Goal: Task Accomplishment & Management: Use online tool/utility

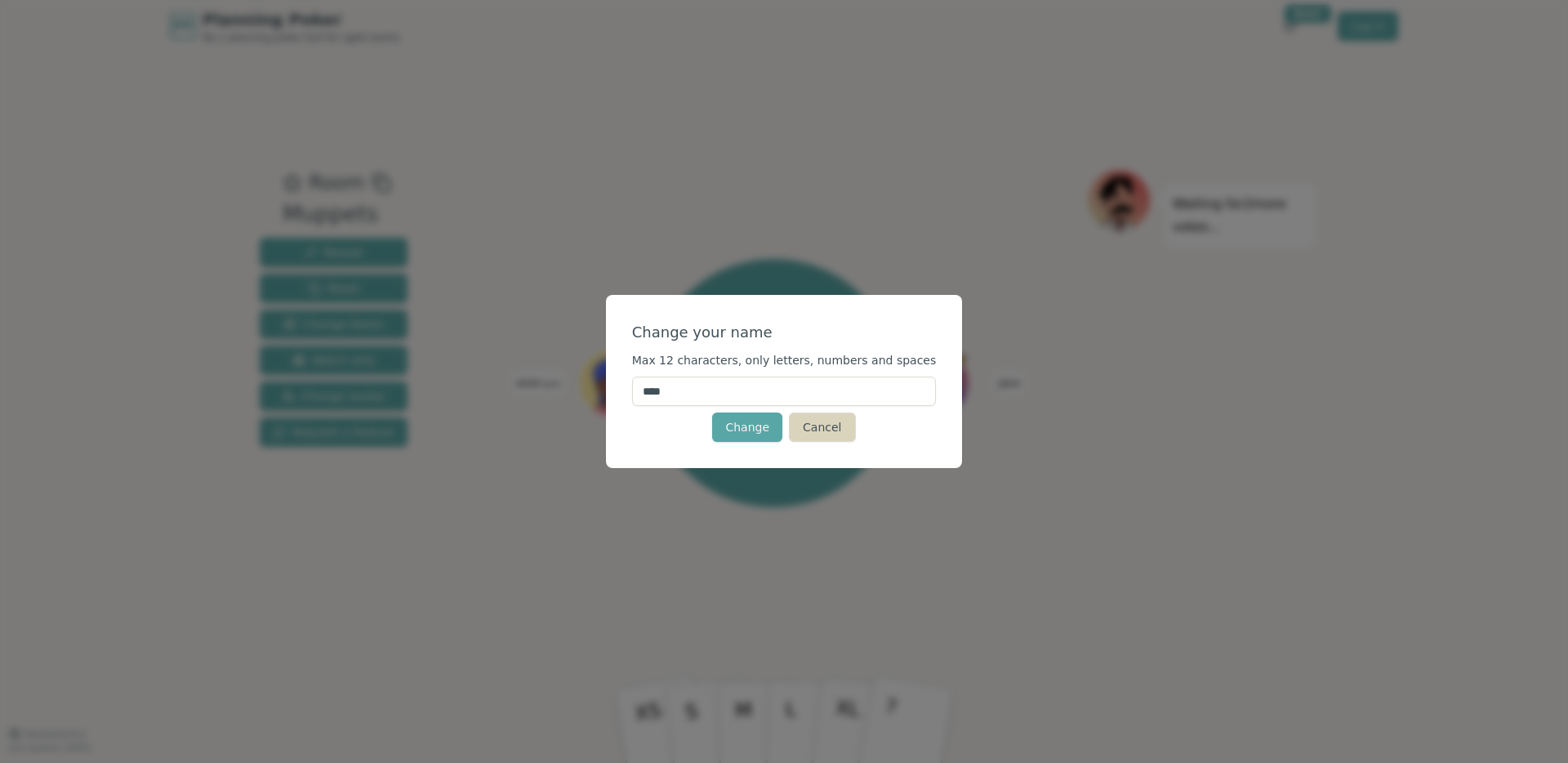
click at [831, 433] on button "Cancel" at bounding box center [822, 427] width 66 height 30
click at [851, 429] on button "Cancel" at bounding box center [822, 427] width 66 height 30
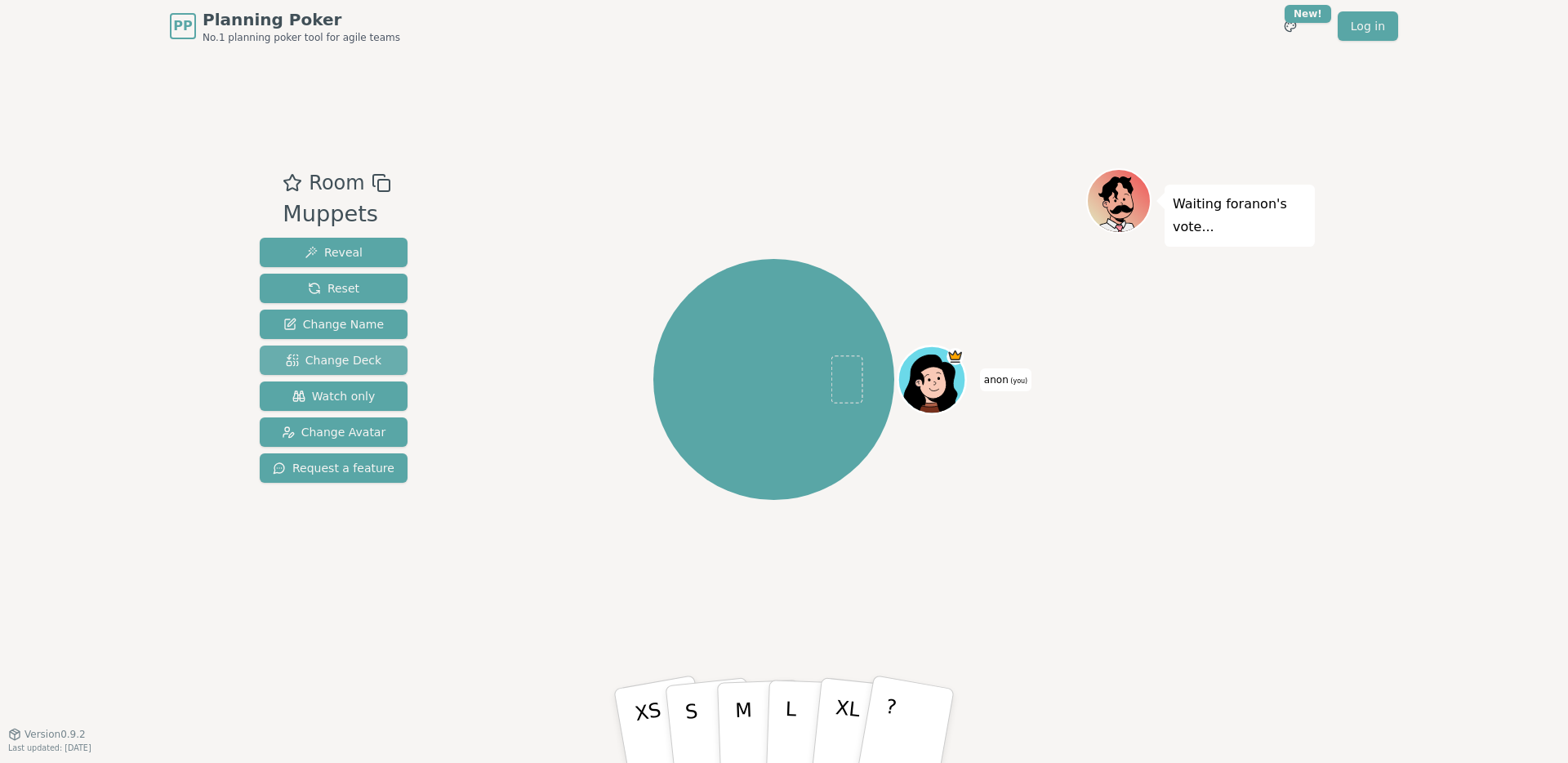
click at [363, 357] on span "Change Deck" at bounding box center [333, 360] width 95 height 17
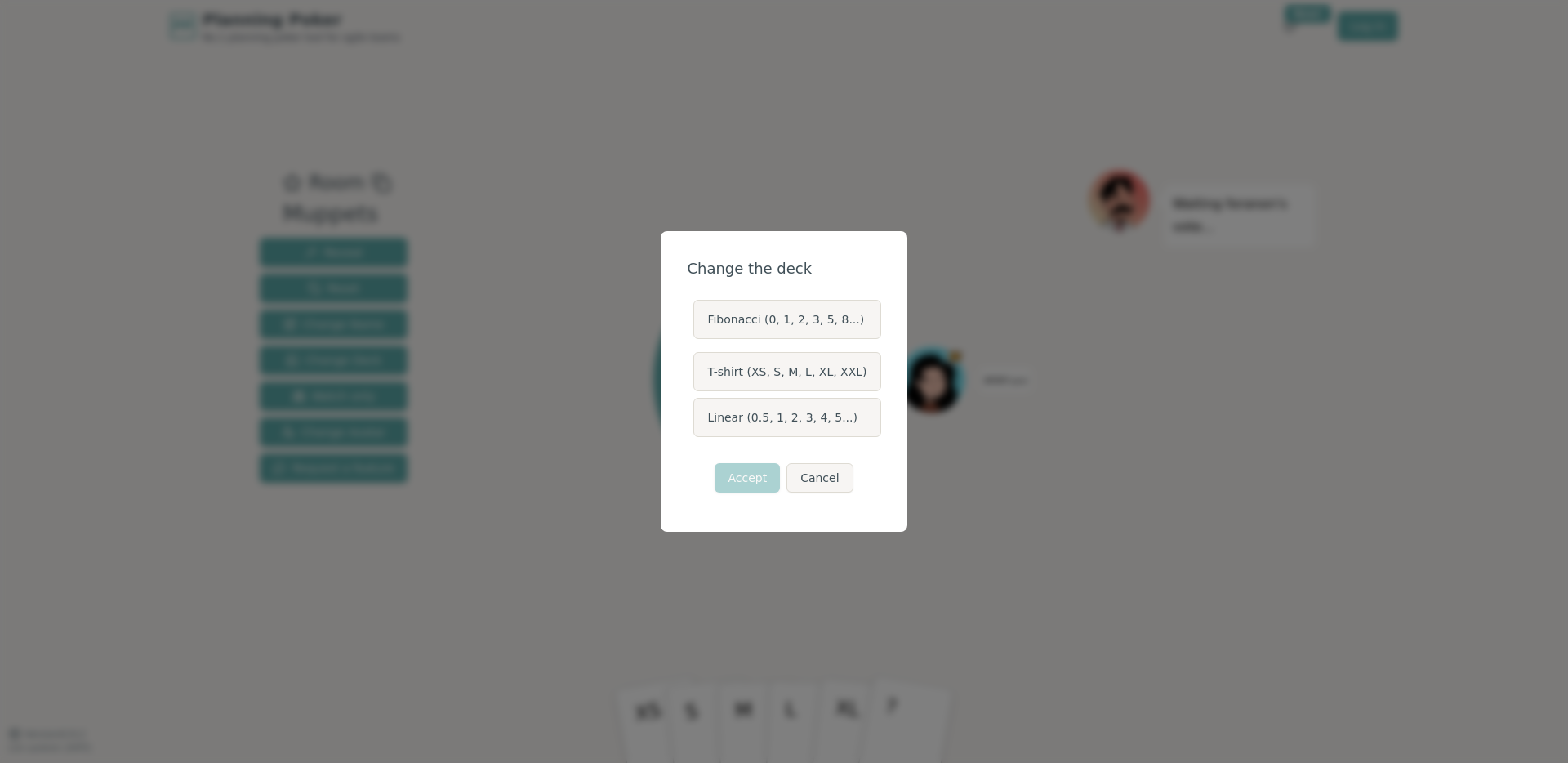
click at [766, 317] on label "Fibonacci (0, 1, 2, 3, 5, 8...)" at bounding box center [787, 319] width 187 height 39
click at [699, 317] on button "Fibonacci (0, 1, 2, 3, 5, 8...)" at bounding box center [692, 319] width 13 height 13
click at [762, 482] on button "Accept" at bounding box center [747, 478] width 66 height 30
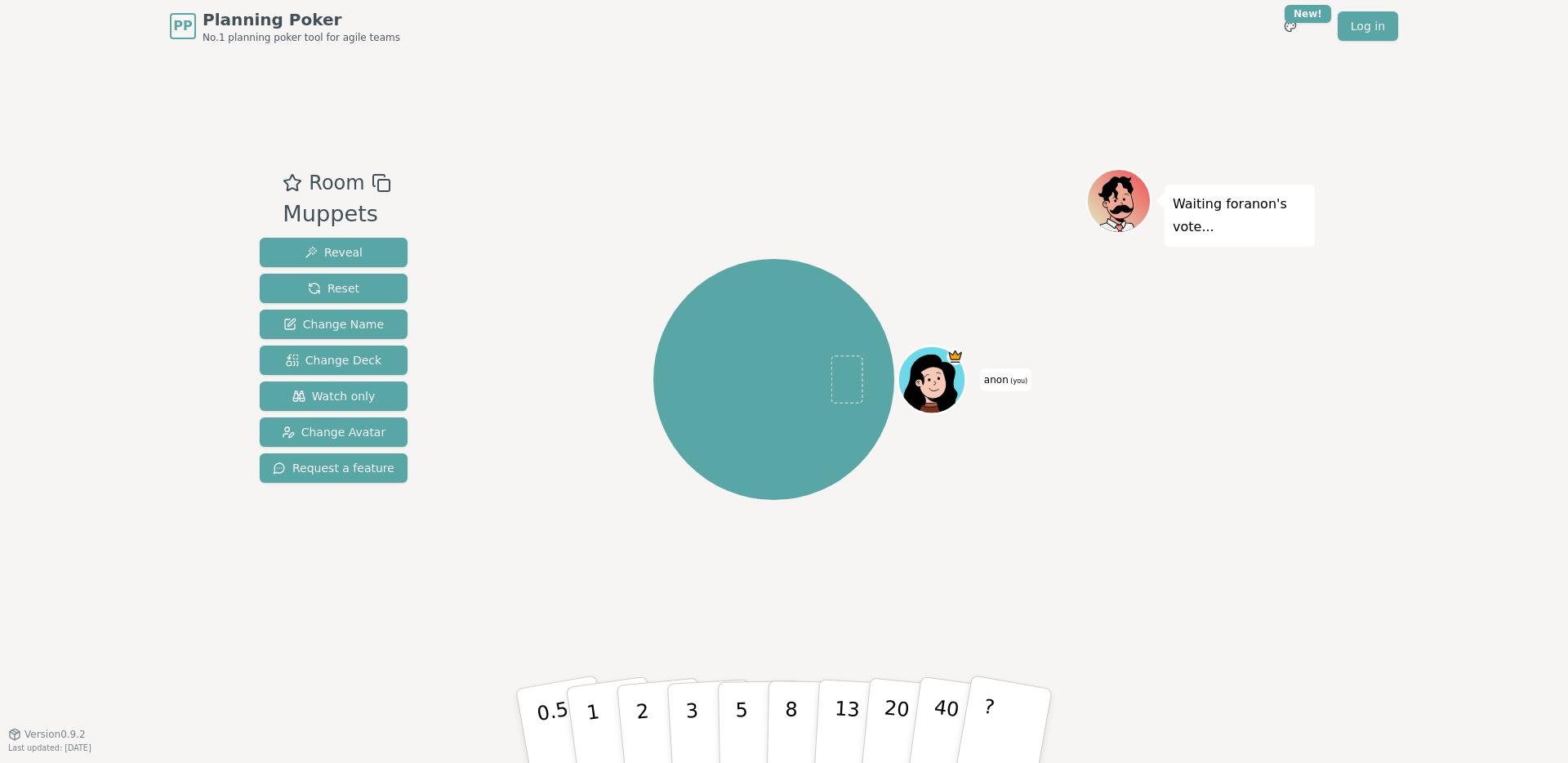
click at [1128, 480] on div "Waiting for anon 's vote..." at bounding box center [1200, 393] width 229 height 449
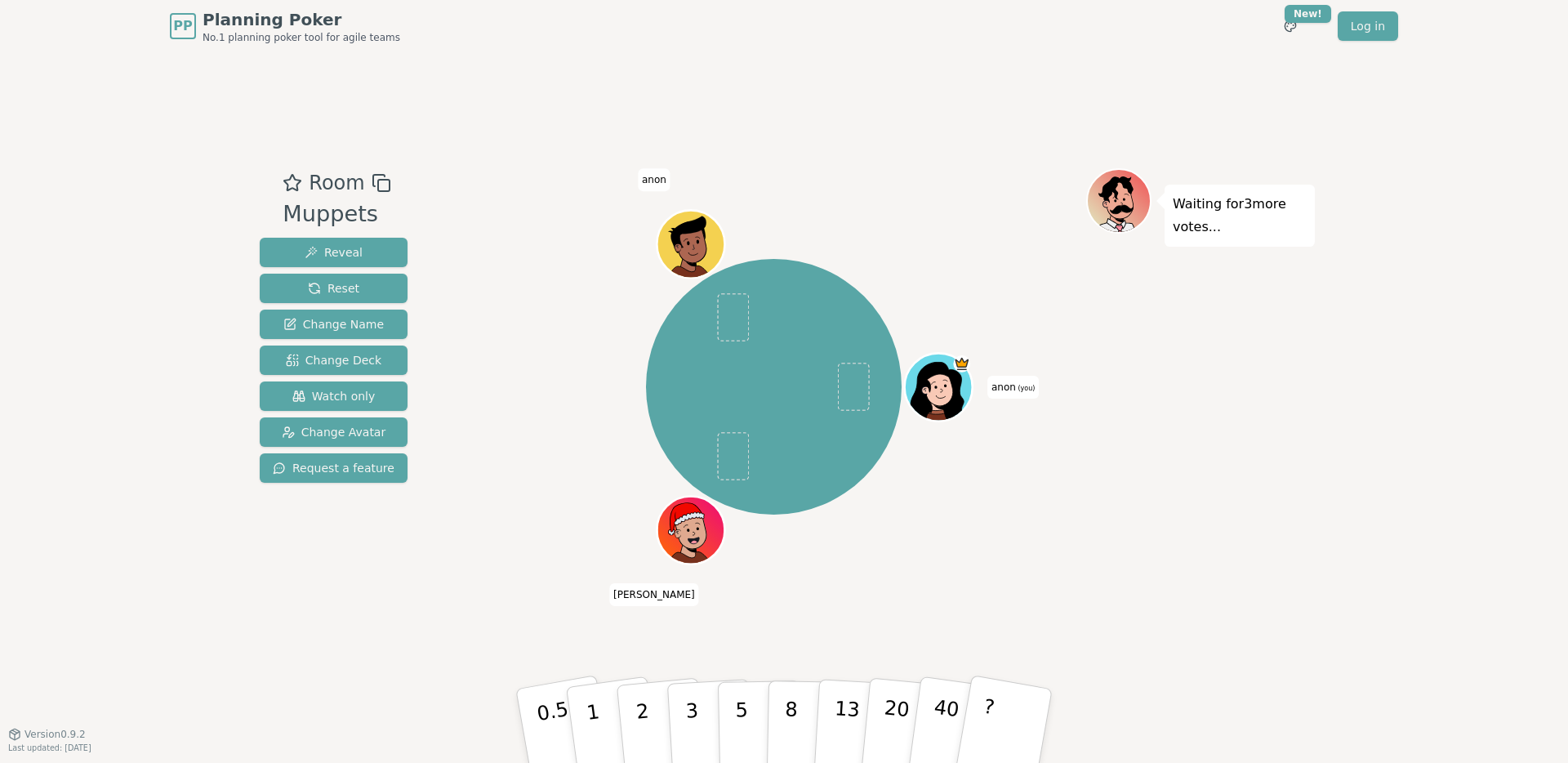
click at [1004, 389] on span "anon (you)" at bounding box center [1012, 387] width 52 height 23
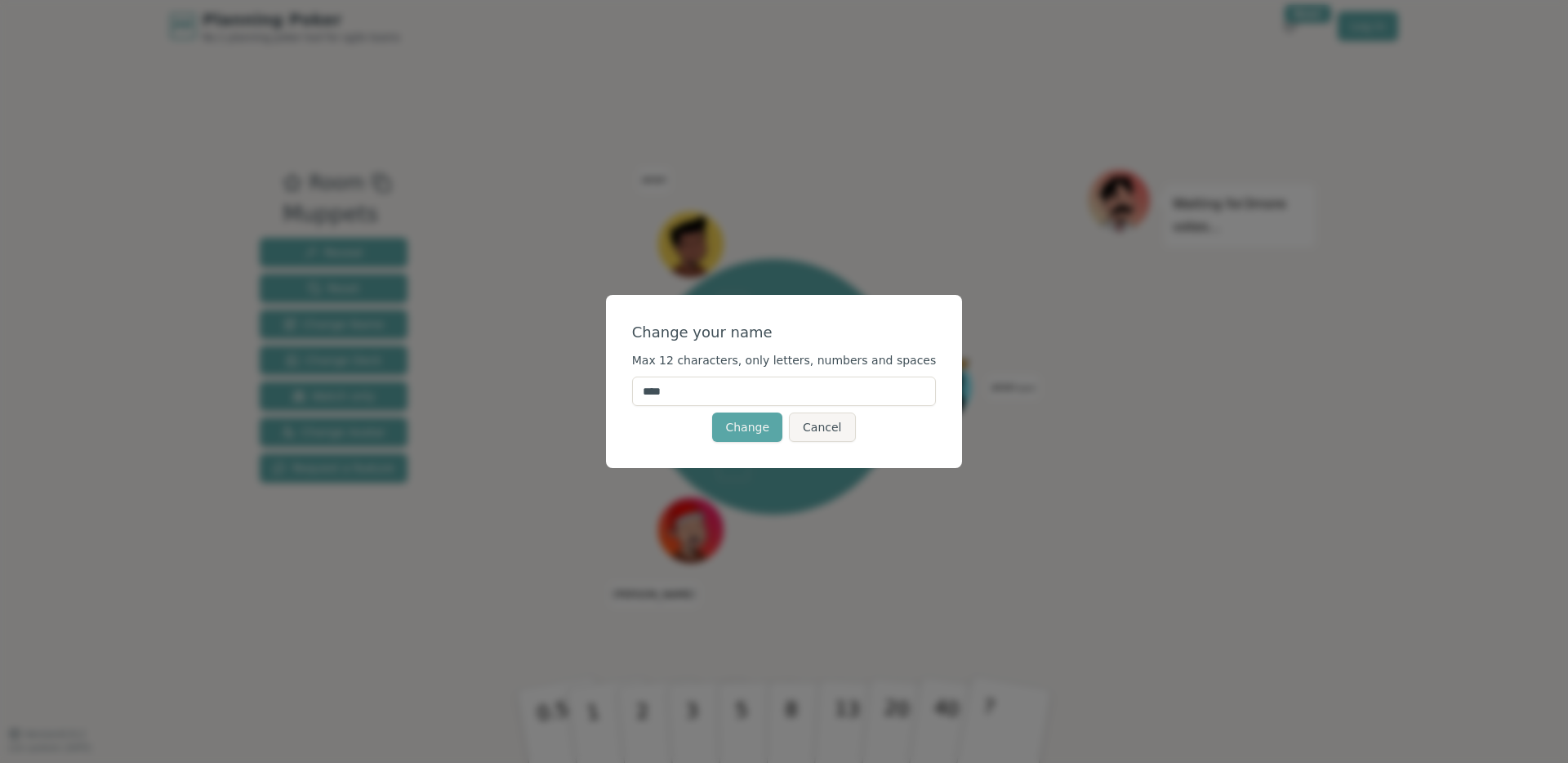
drag, startPoint x: 720, startPoint y: 391, endPoint x: 532, endPoint y: 386, distance: 188.1
click at [532, 386] on div "Change your name Max 12 characters, only letters, numbers and spaces **** Chang…" at bounding box center [784, 381] width 1568 height 763
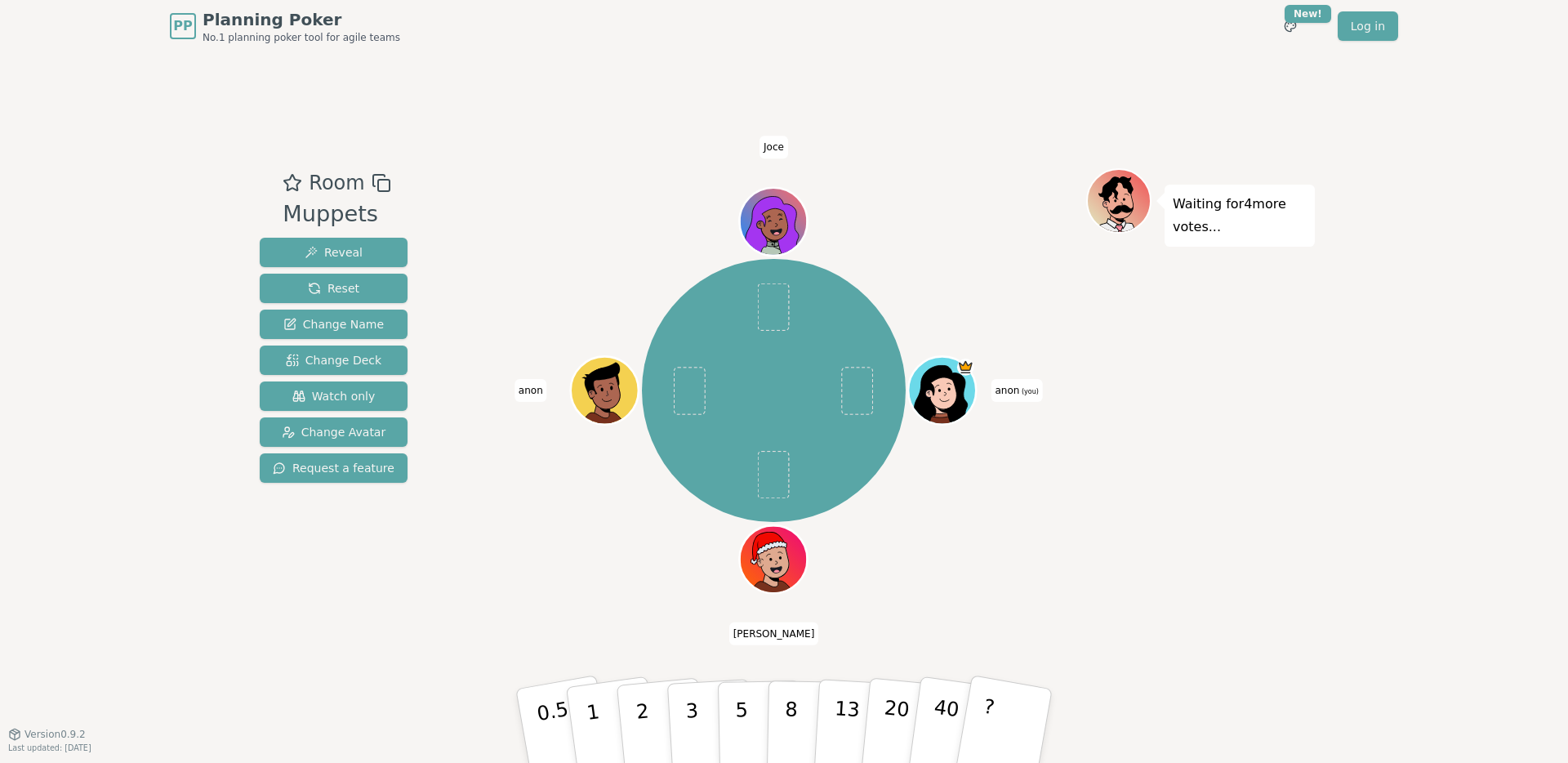
click at [1027, 384] on span "anon (you)" at bounding box center [1016, 391] width 52 height 23
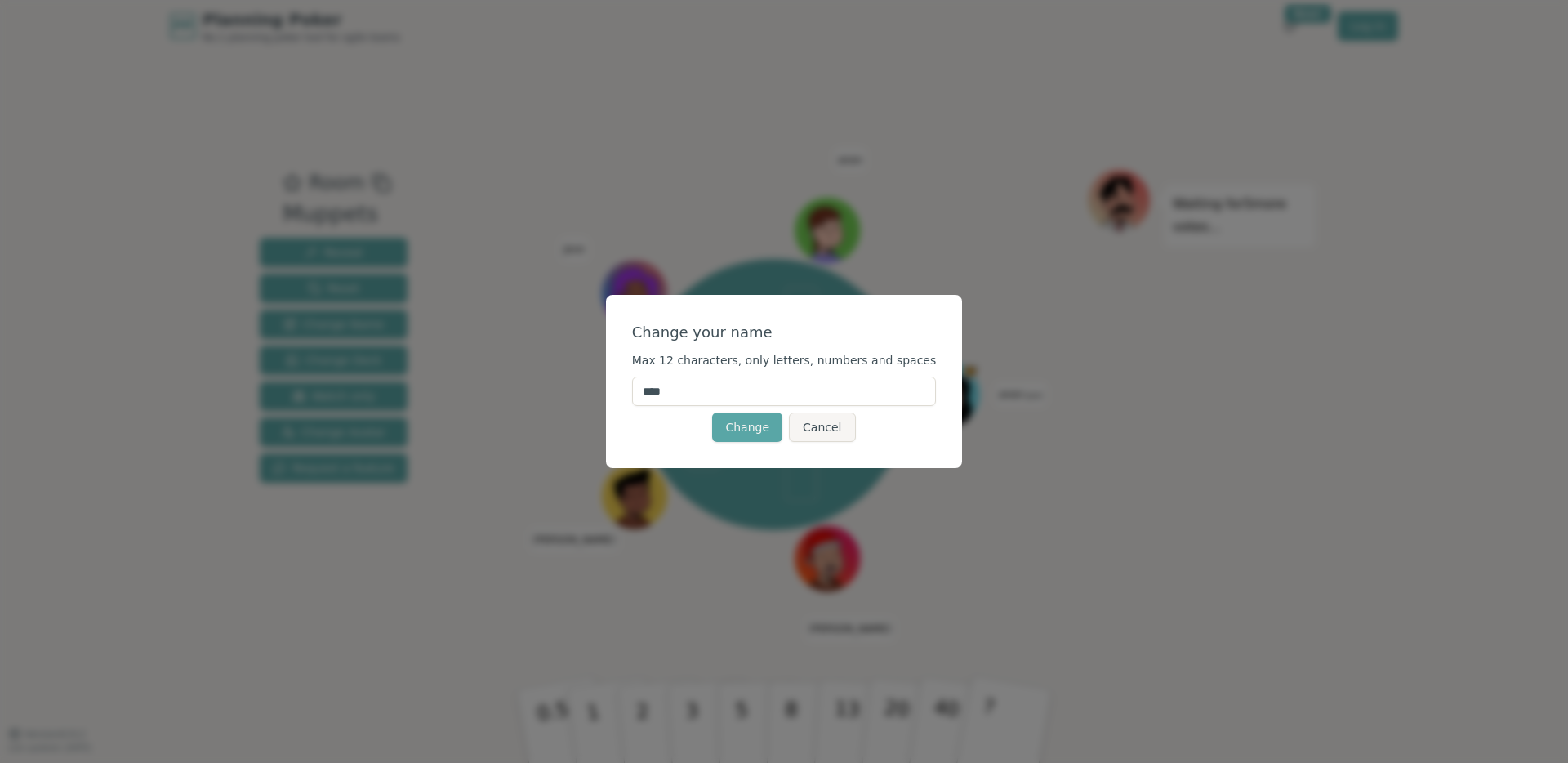
click at [738, 405] on input "****" at bounding box center [784, 392] width 305 height 30
click at [737, 404] on input "****" at bounding box center [784, 392] width 305 height 30
type input "*****"
click at [763, 427] on button "Change" at bounding box center [747, 427] width 70 height 30
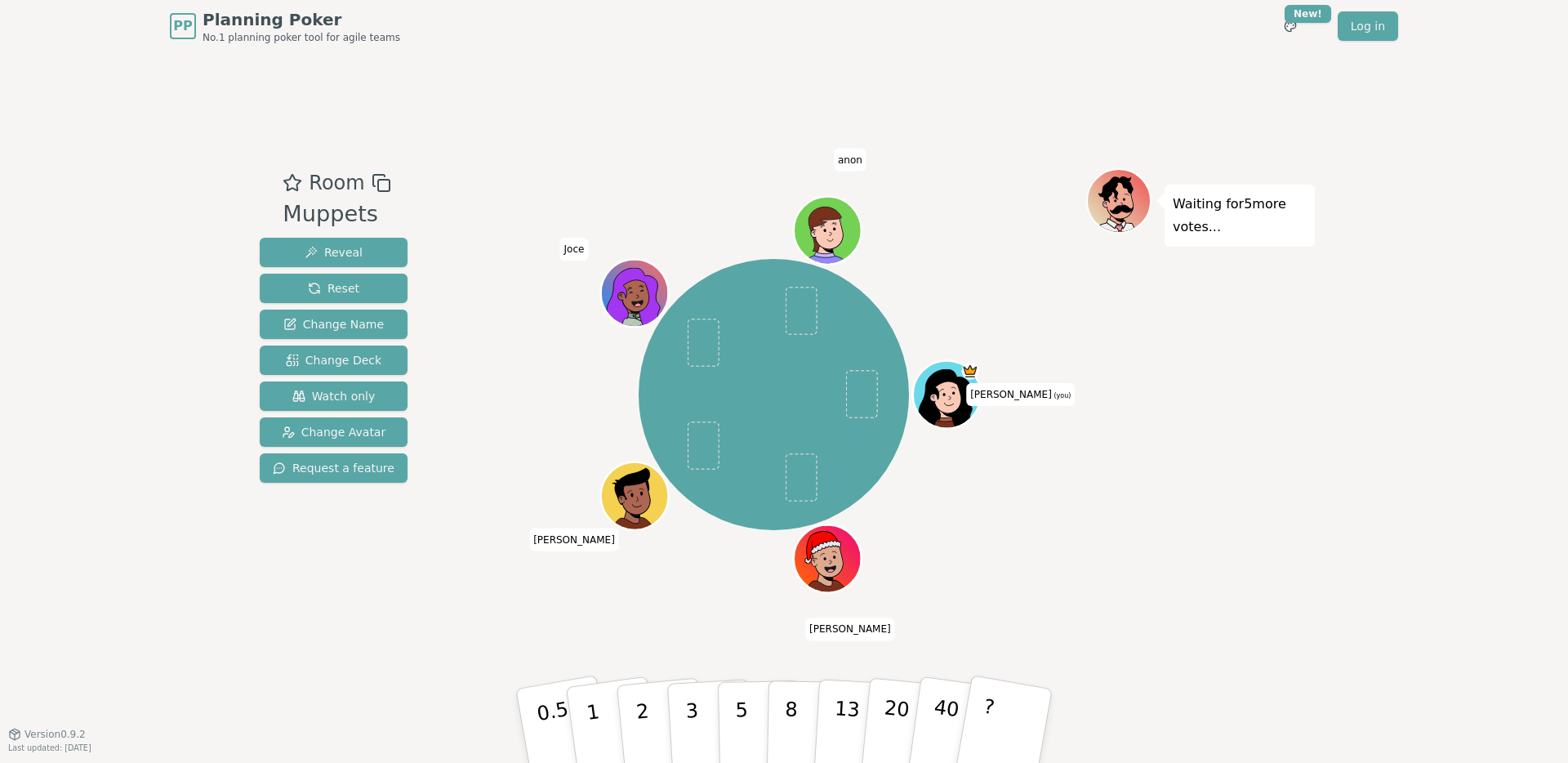
click at [1256, 384] on div "Waiting for 5 more votes..." at bounding box center [1200, 393] width 229 height 449
click at [1350, 335] on div "PP Planning Poker No.1 planning poker tool for agile teams Toggle theme New! Lo…" at bounding box center [784, 381] width 1568 height 763
click at [676, 122] on div "Room Muppets Reveal Reset Change Name Change Deck Watch only Change Avatar Requ…" at bounding box center [784, 393] width 1061 height 682
click at [943, 119] on div "Room Muppets Reveal Reset Change Name Change Deck Watch only Change Avatar Requ…" at bounding box center [784, 393] width 1061 height 682
click at [1337, 72] on div "PP Planning Poker No.1 planning poker tool for agile teams Toggle theme New! Lo…" at bounding box center [784, 381] width 1568 height 763
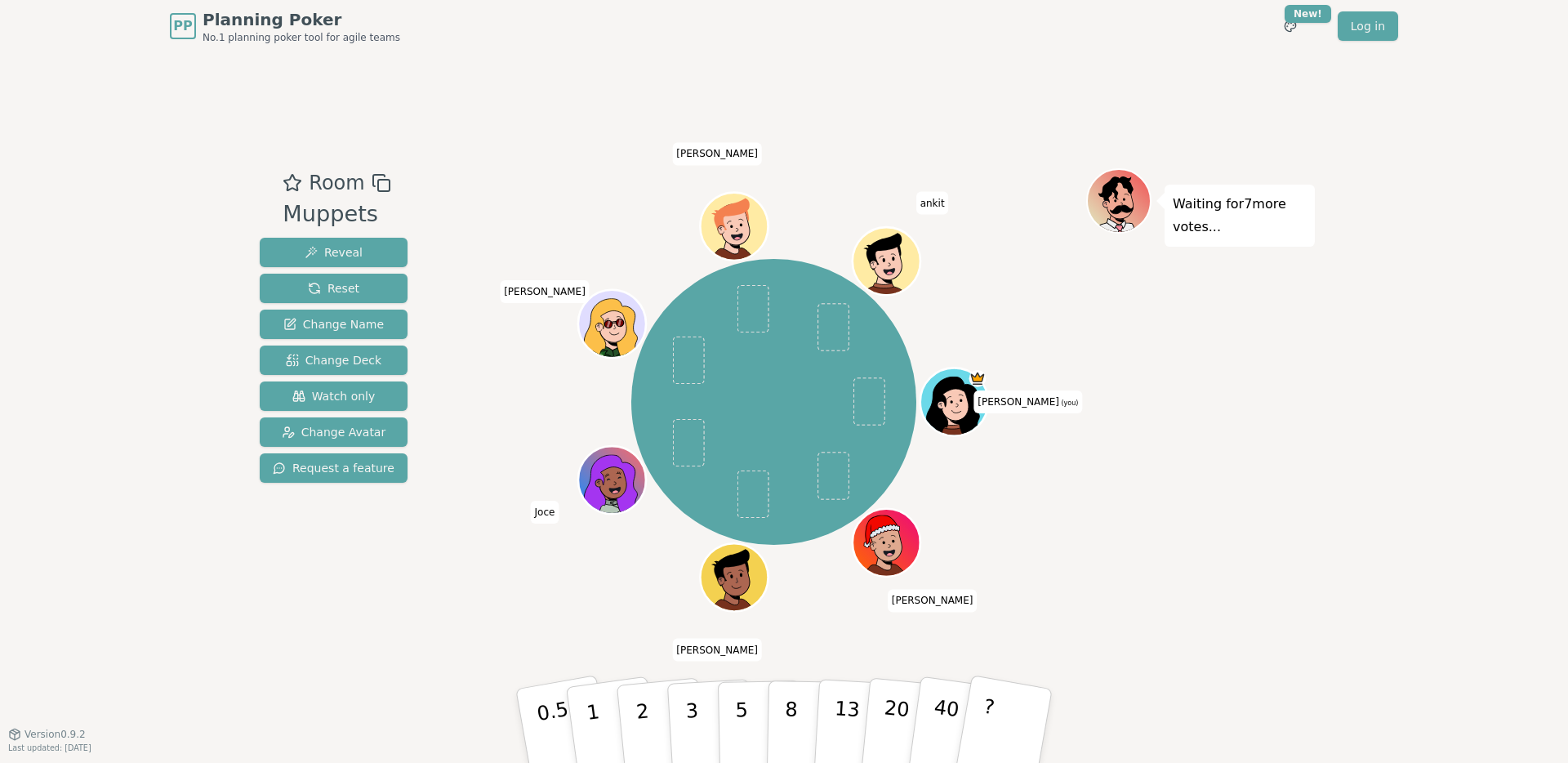
click at [496, 100] on div "Room Muppets Reveal Reset Change Name Change Deck Watch only Change Avatar Requ…" at bounding box center [784, 393] width 1061 height 682
click at [508, 98] on div "Room Muppets Reveal Reset Change Name Change Deck Watch only Change Avatar Requ…" at bounding box center [784, 393] width 1061 height 682
click at [1261, 414] on div "Waiting for 7 more votes..." at bounding box center [1200, 393] width 229 height 449
click at [972, 407] on icon at bounding box center [957, 413] width 32 height 11
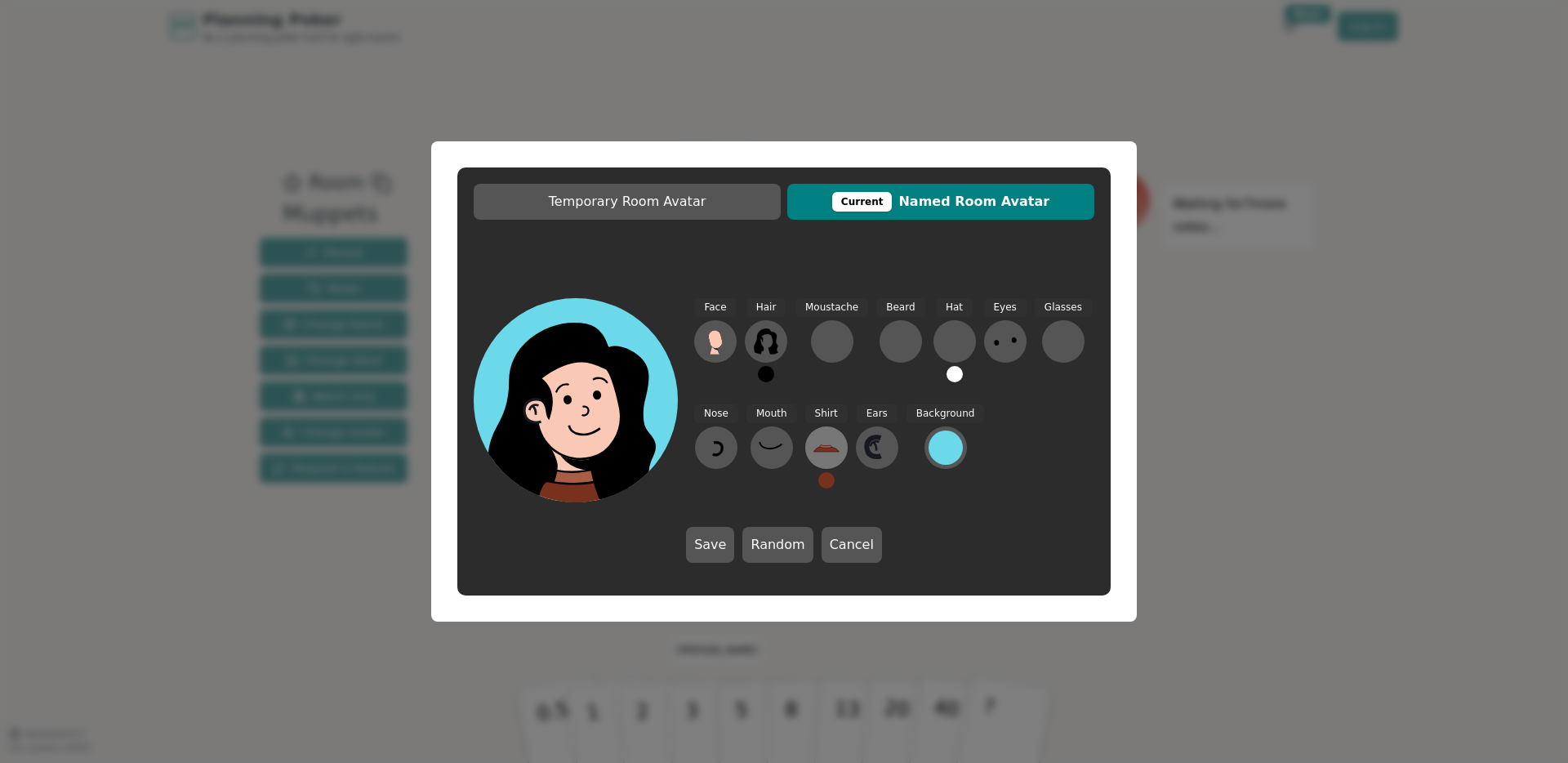
click at [837, 462] on button at bounding box center [826, 447] width 43 height 43
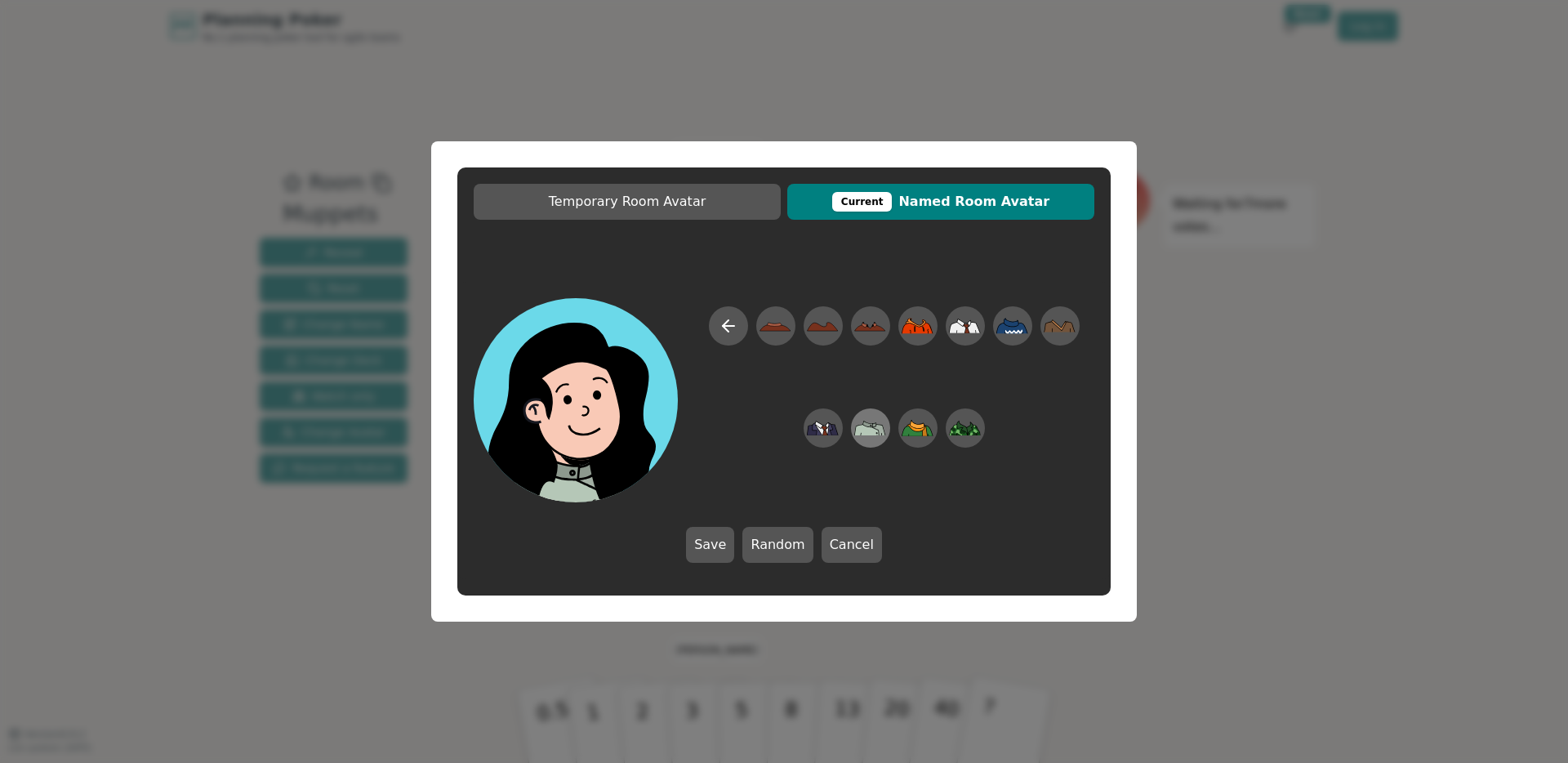
click at [875, 436] on icon at bounding box center [870, 428] width 31 height 37
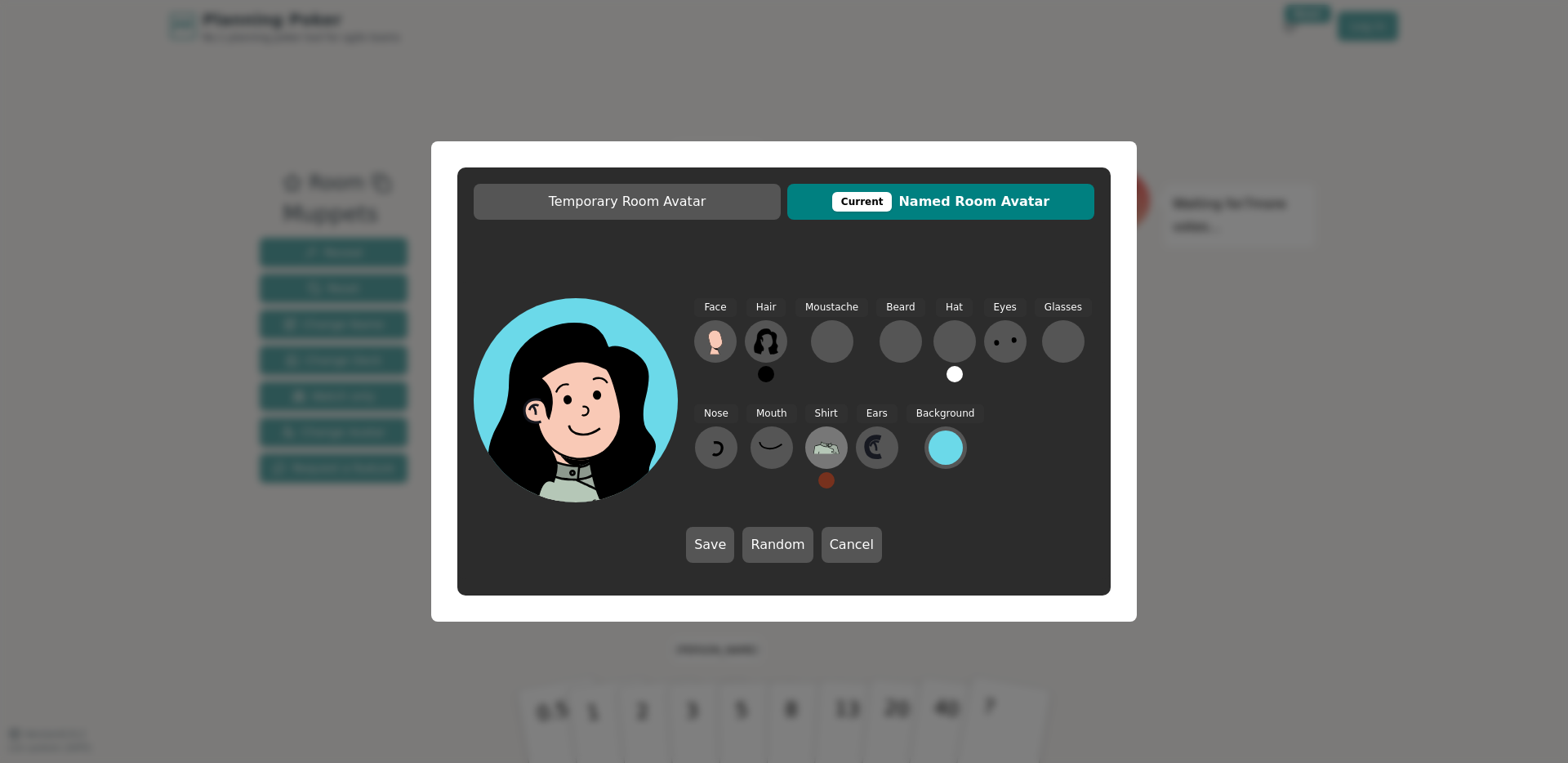
click at [821, 457] on icon at bounding box center [826, 447] width 26 height 26
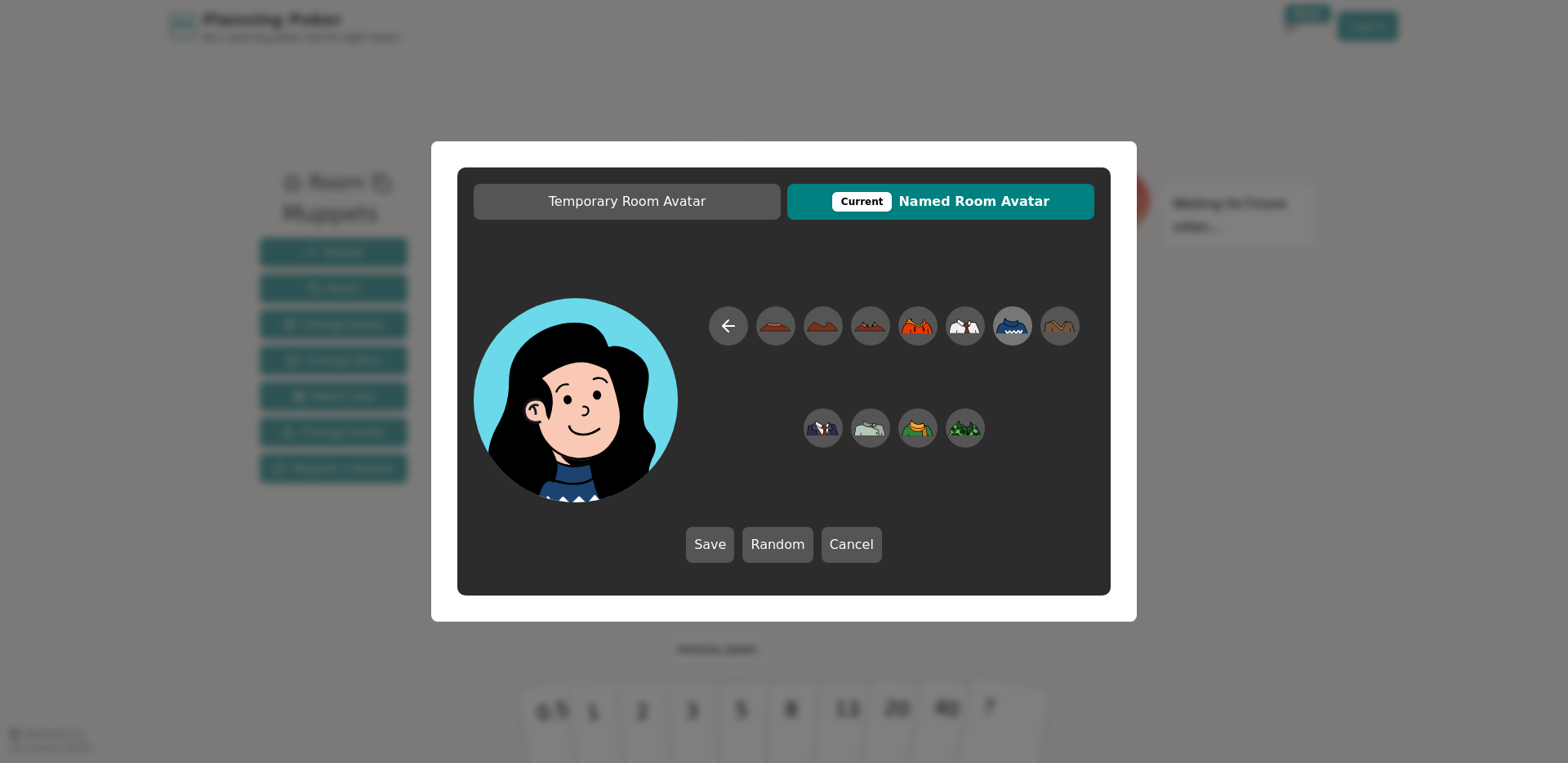
click at [1031, 323] on div at bounding box center [1012, 326] width 45 height 52
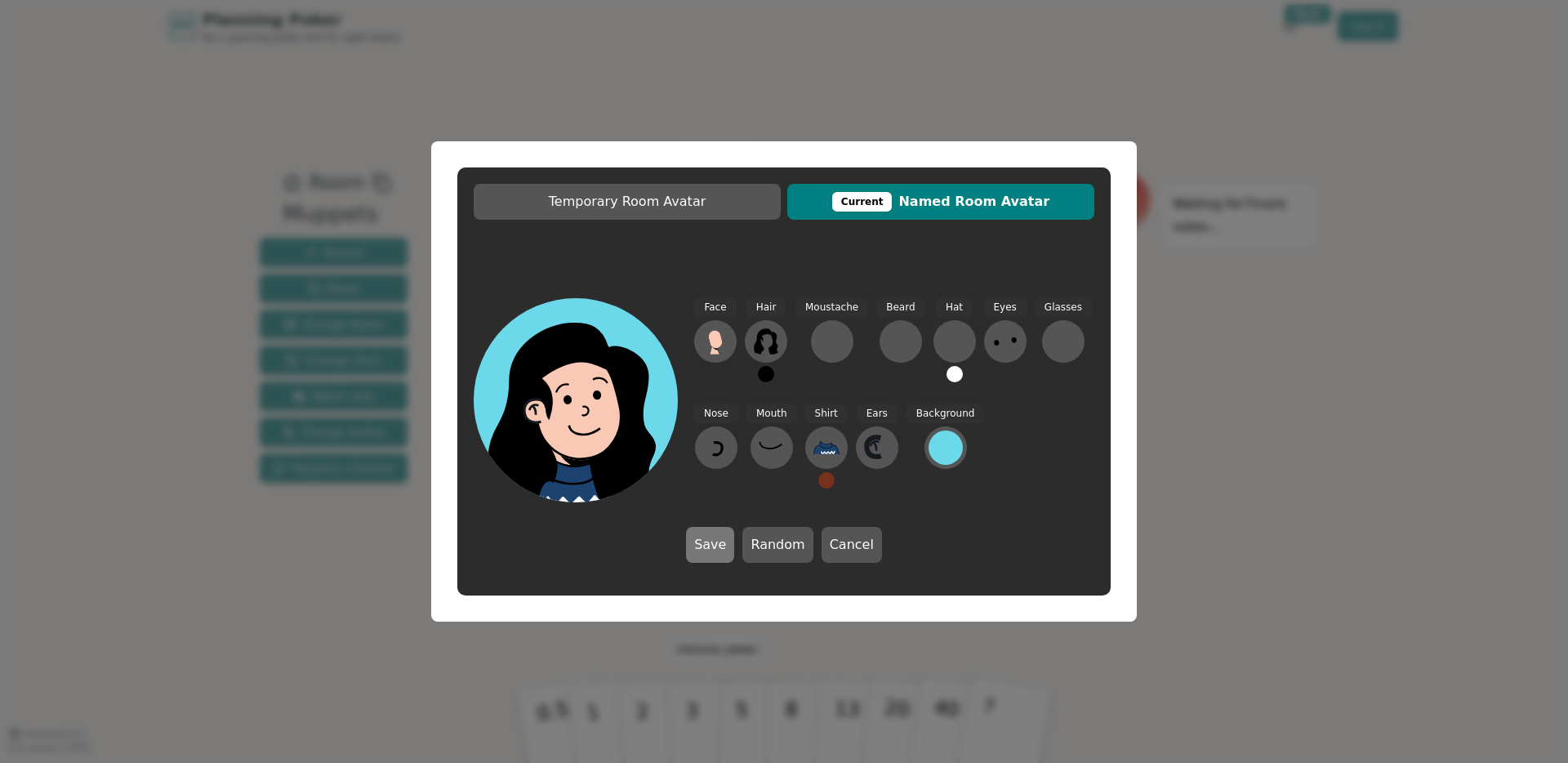
click at [716, 544] on button "Save" at bounding box center [709, 545] width 48 height 36
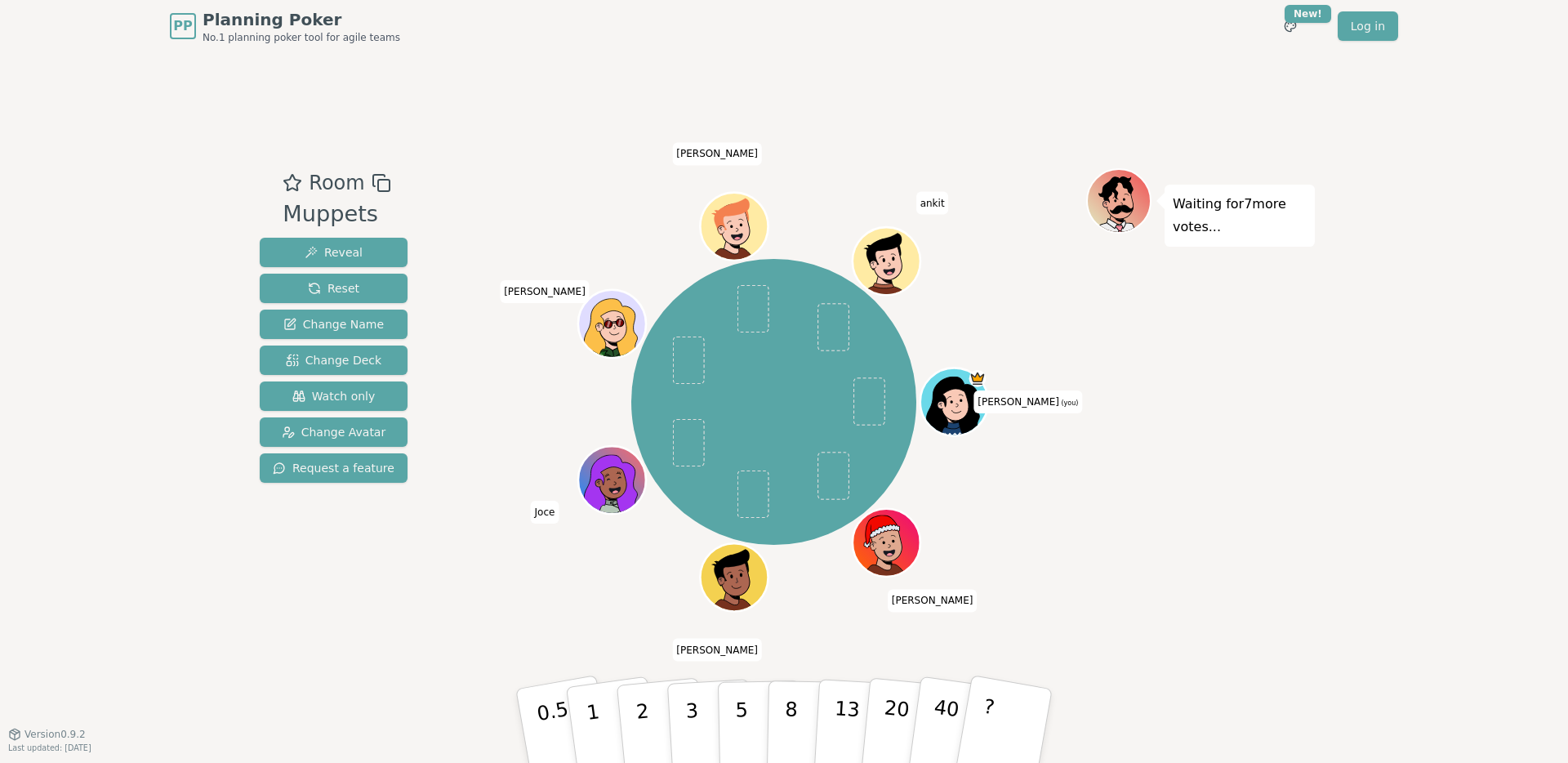
click at [1149, 449] on div "Waiting for 7 more votes..." at bounding box center [1200, 393] width 229 height 449
click at [1214, 435] on div "Waiting for 7 more votes..." at bounding box center [1200, 393] width 229 height 449
click at [954, 404] on icon at bounding box center [956, 405] width 6 height 6
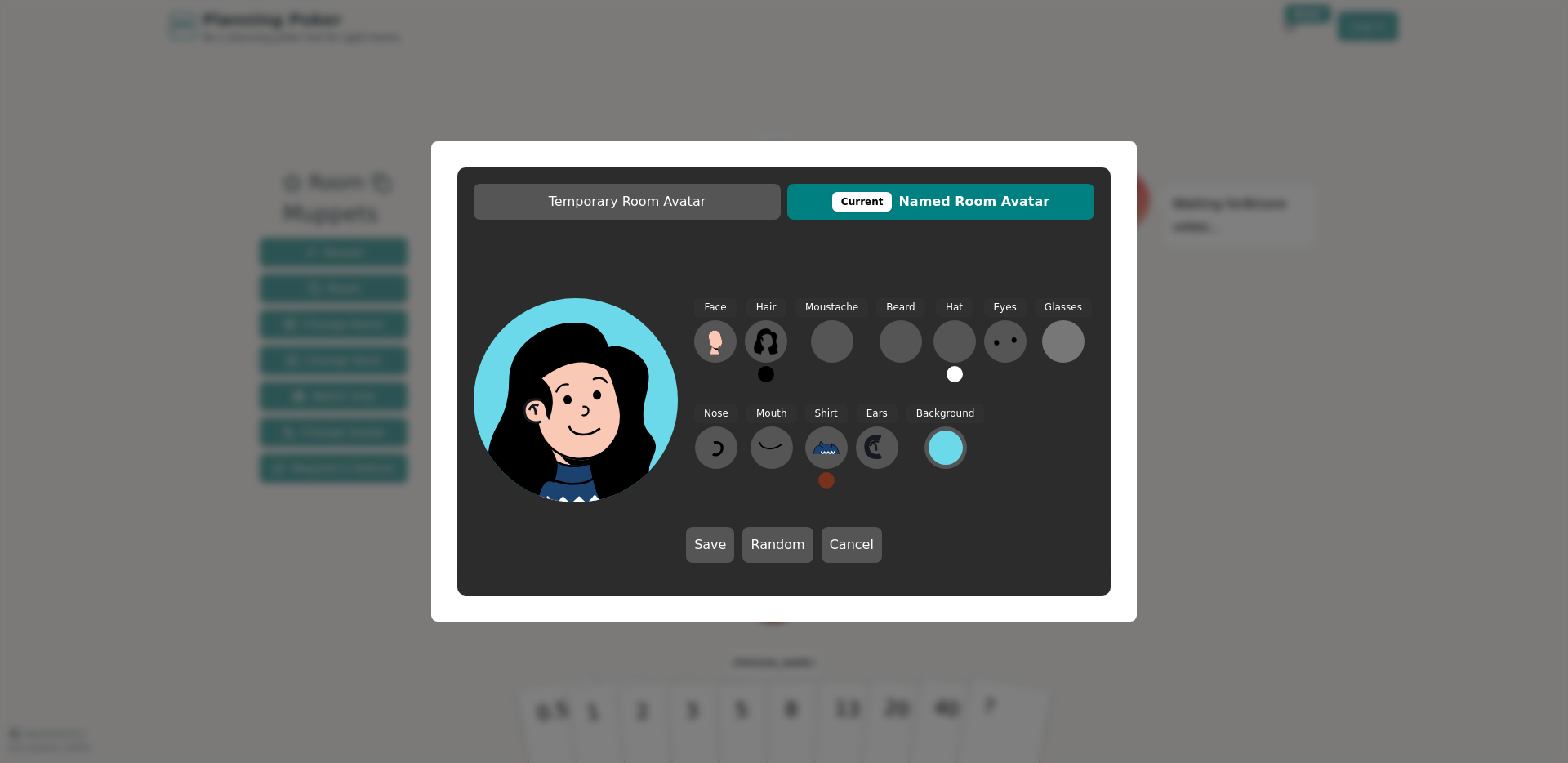
click at [1063, 333] on div at bounding box center [1063, 342] width 26 height 26
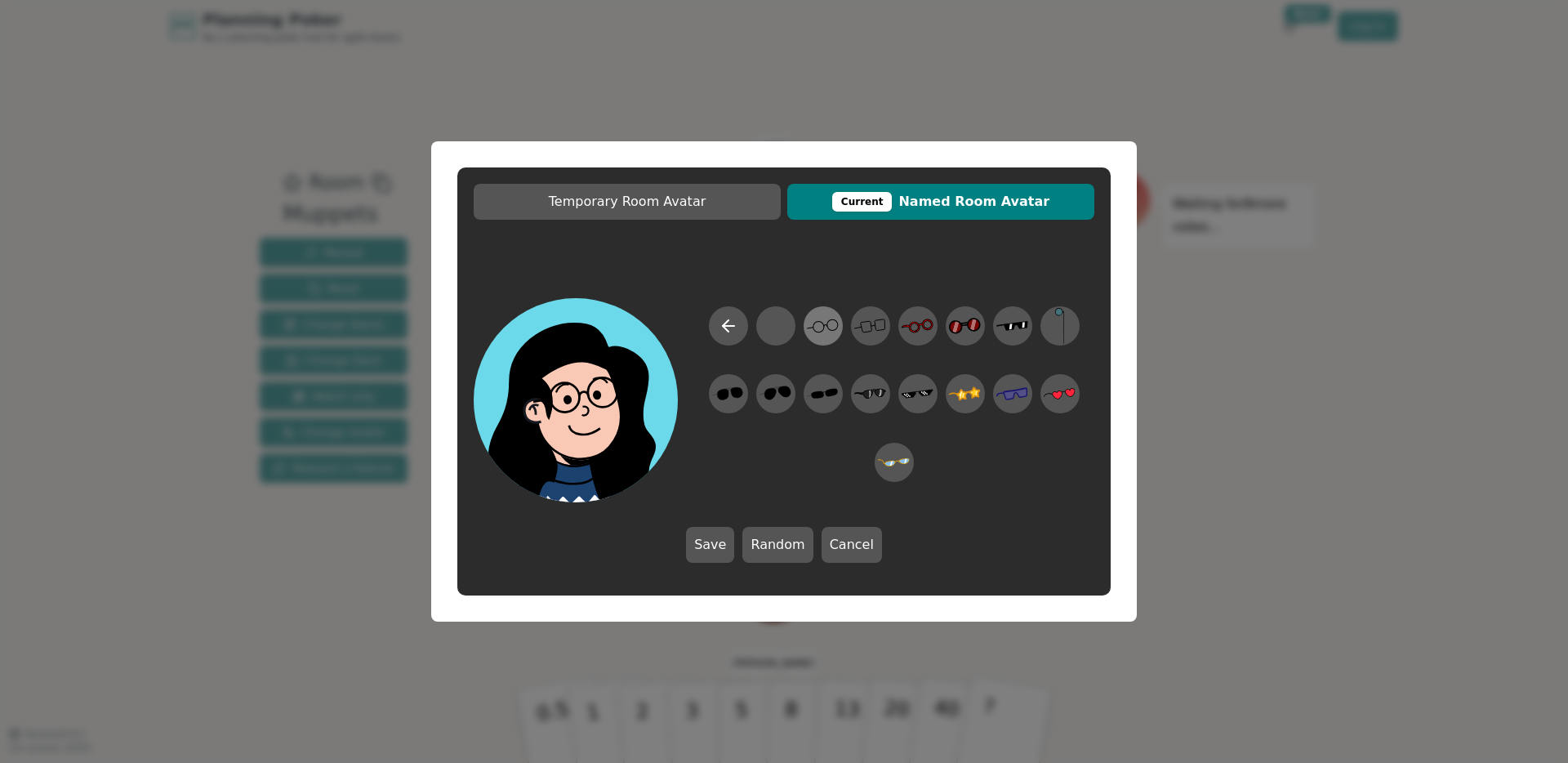
click at [835, 328] on icon at bounding box center [823, 326] width 31 height 37
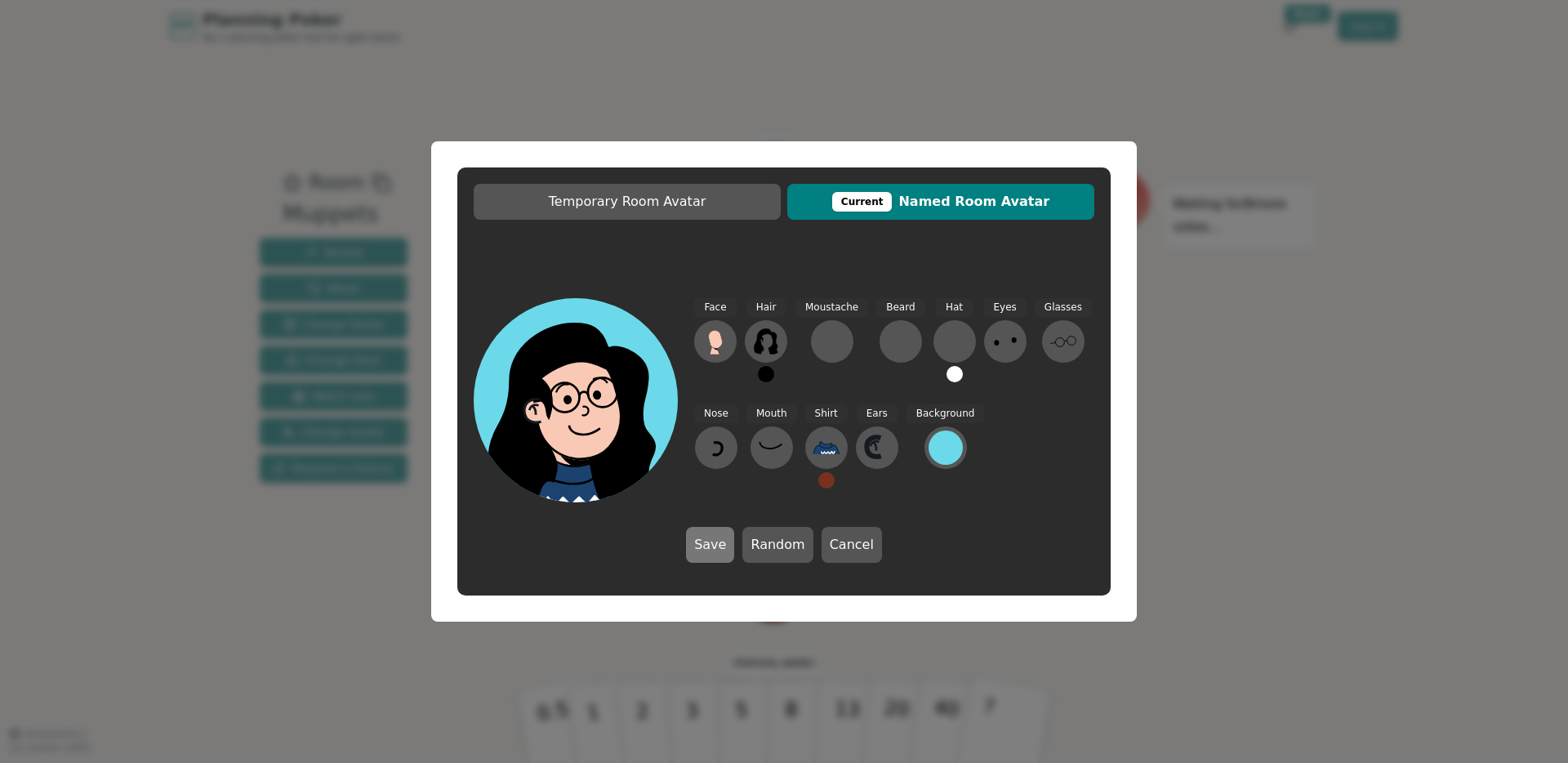
click at [708, 556] on button "Save" at bounding box center [709, 545] width 48 height 36
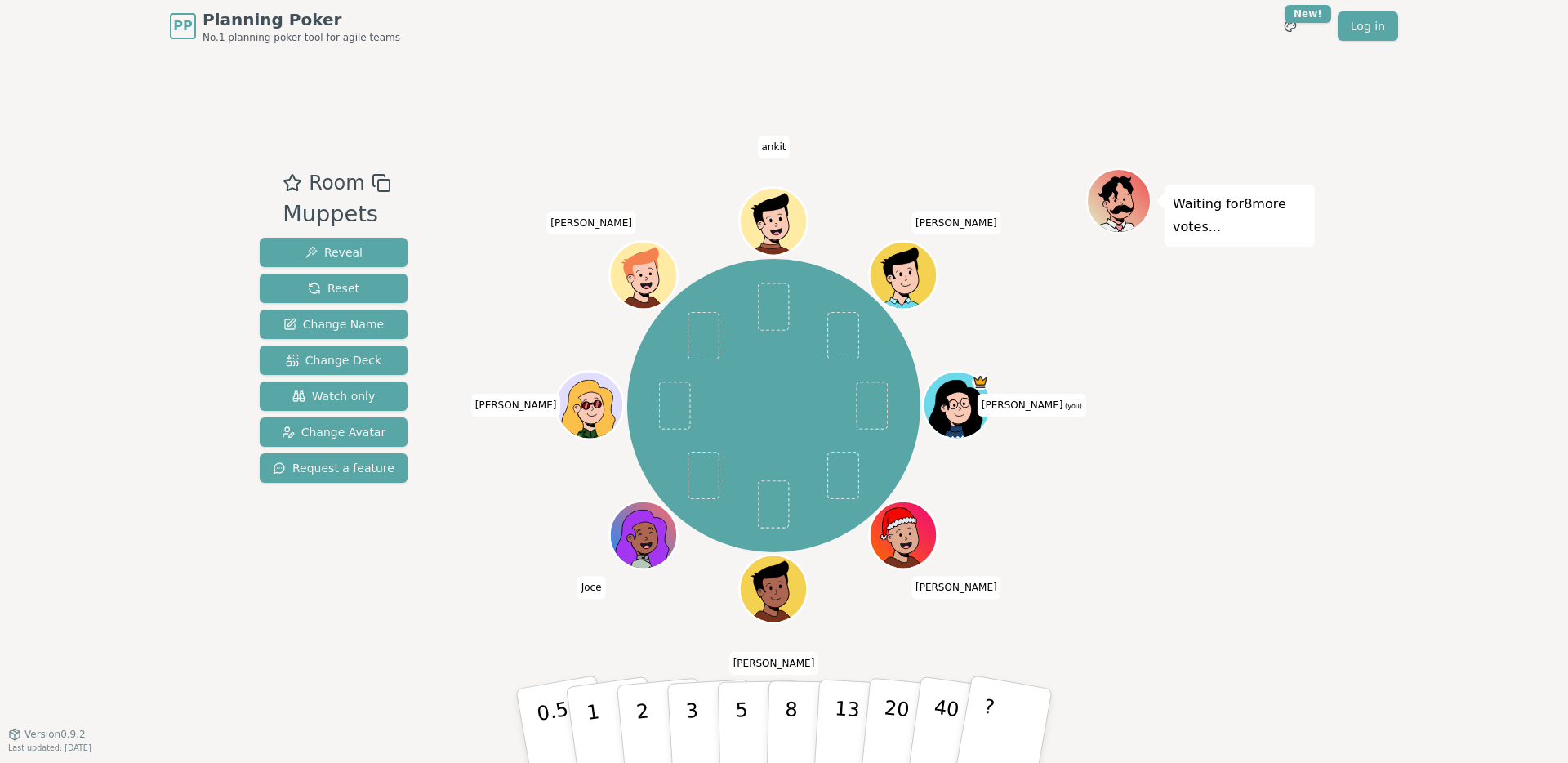
click at [1234, 439] on div "Waiting for 8 more votes..." at bounding box center [1200, 393] width 229 height 449
click at [1250, 400] on div "Waiting for 8 more votes..." at bounding box center [1200, 393] width 229 height 449
click at [1181, 466] on div "Waiting for 8 more votes..." at bounding box center [1200, 393] width 229 height 449
click at [965, 395] on icon at bounding box center [956, 411] width 64 height 59
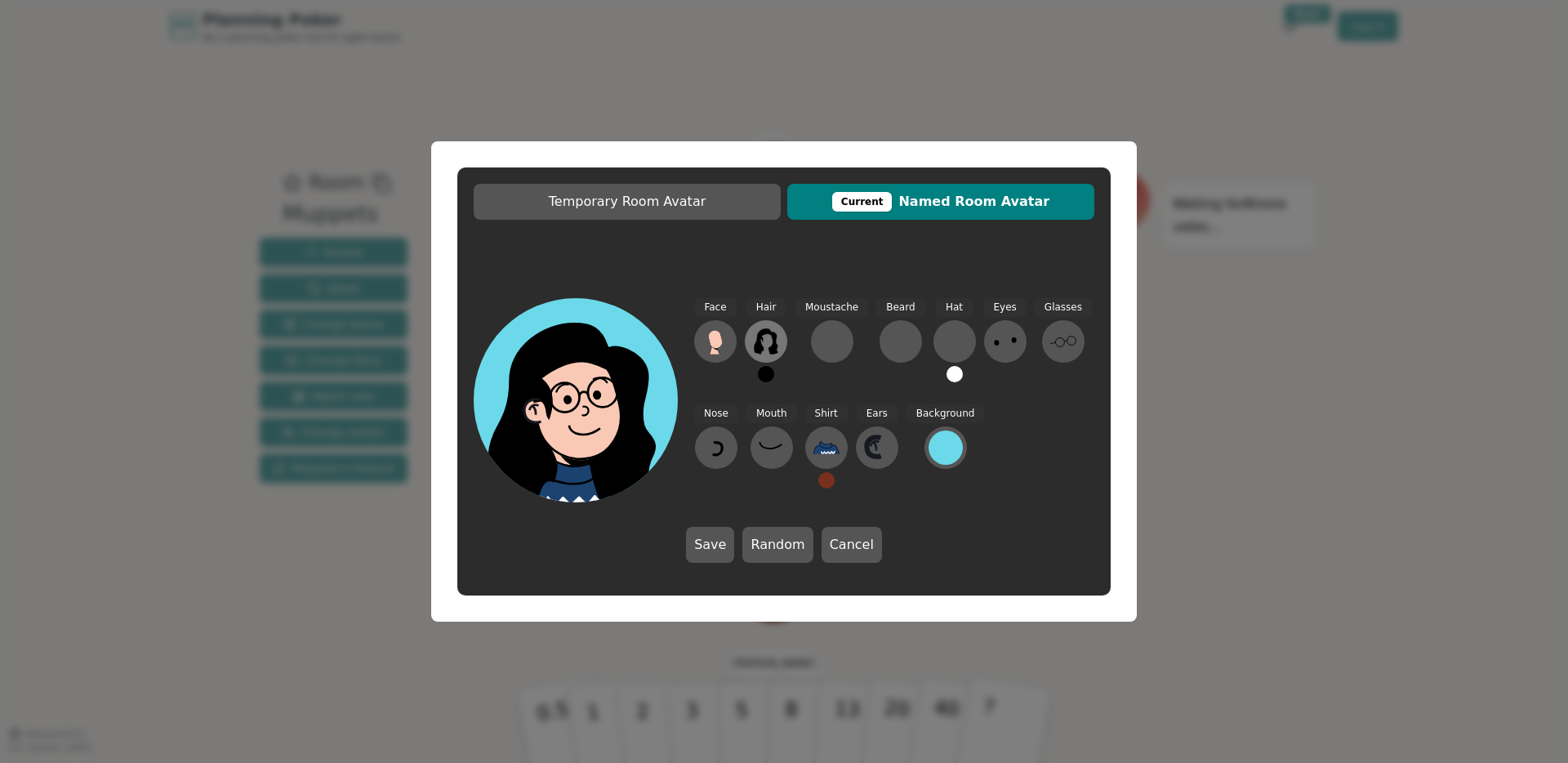
click at [781, 336] on button at bounding box center [766, 341] width 43 height 43
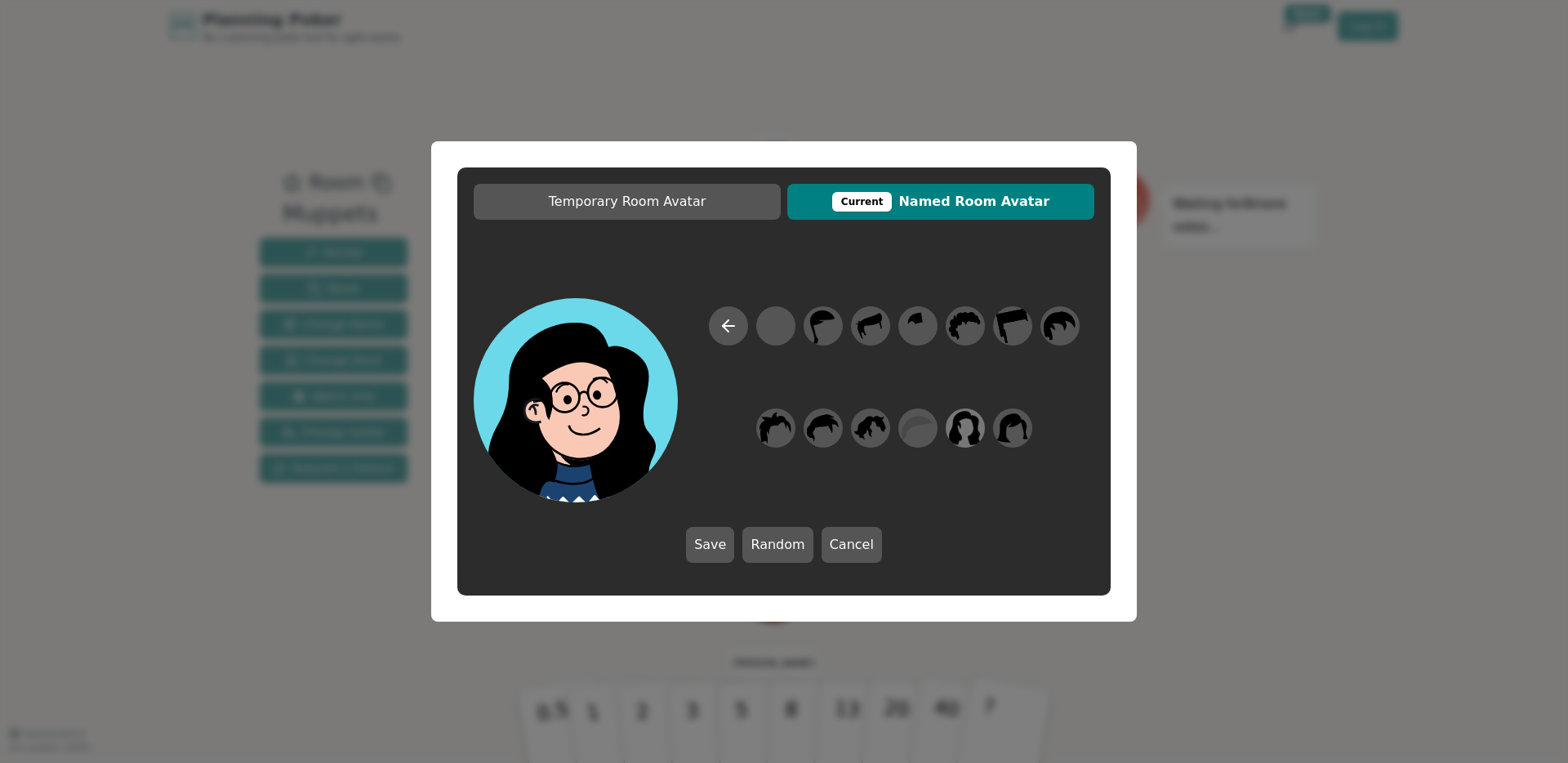
click at [971, 427] on icon at bounding box center [964, 428] width 31 height 37
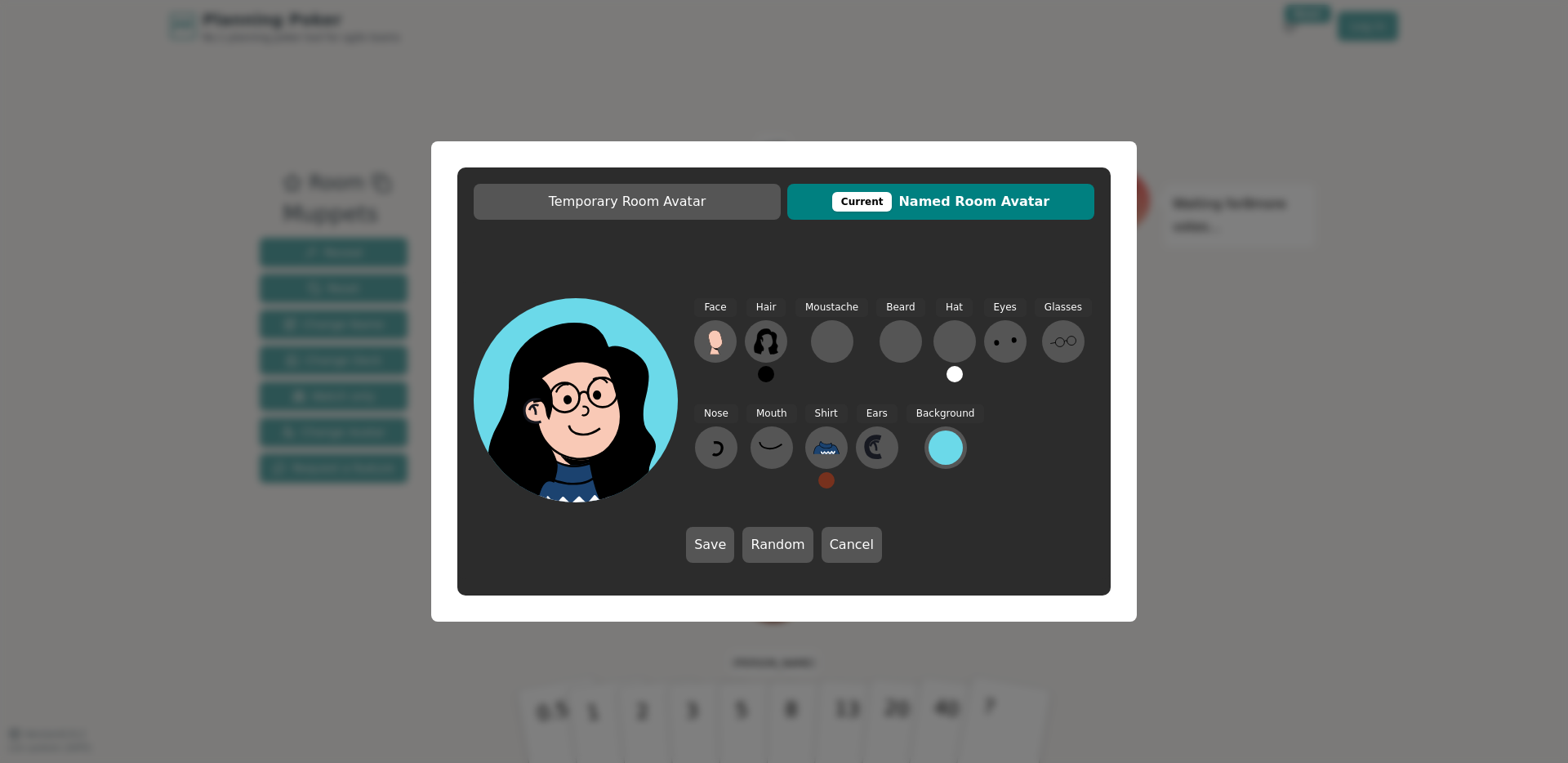
click at [766, 373] on button at bounding box center [766, 374] width 17 height 17
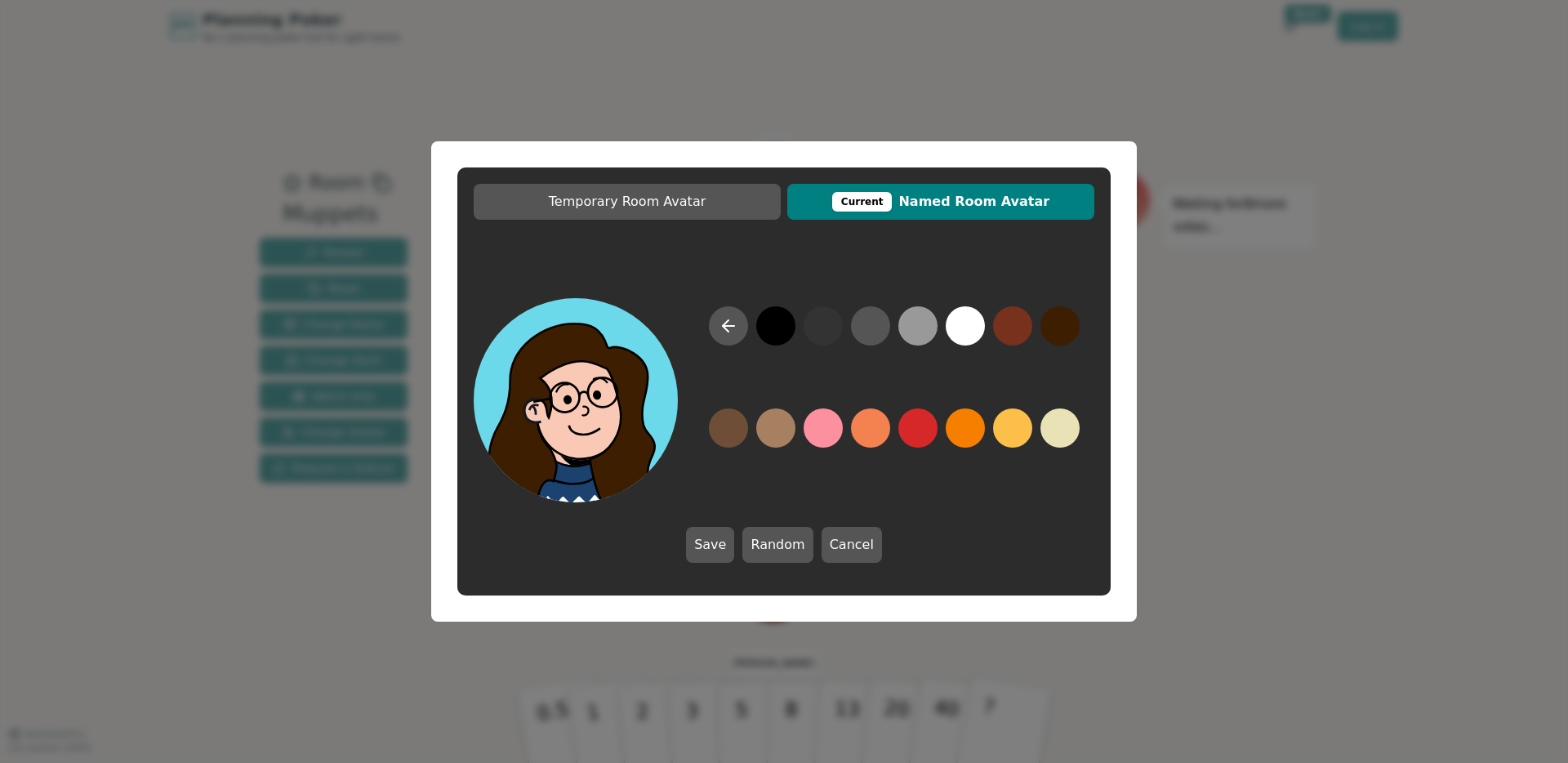
click at [1069, 325] on button at bounding box center [1060, 326] width 39 height 39
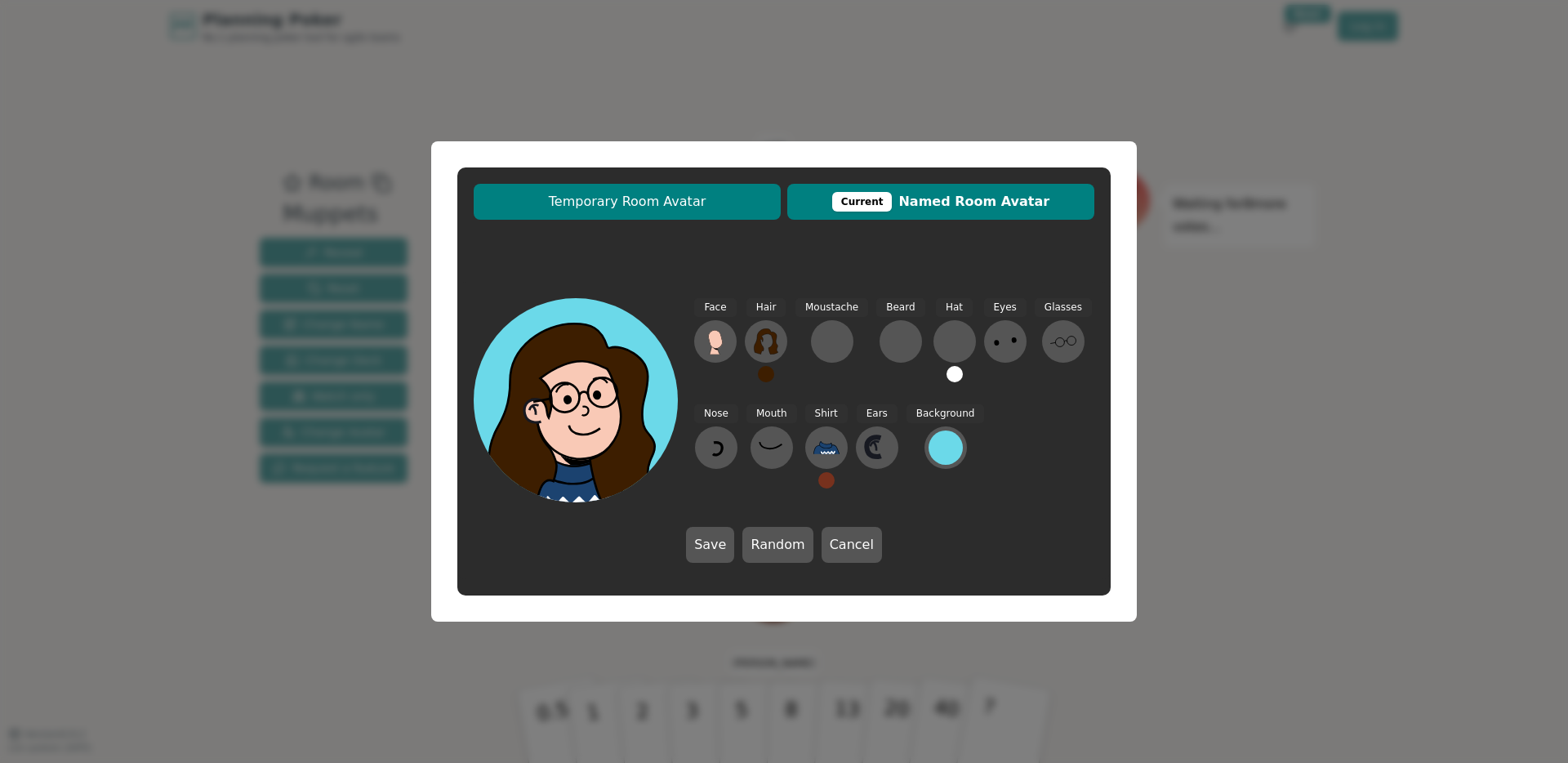
click at [693, 207] on span "Temporary Room Avatar" at bounding box center [627, 202] width 291 height 19
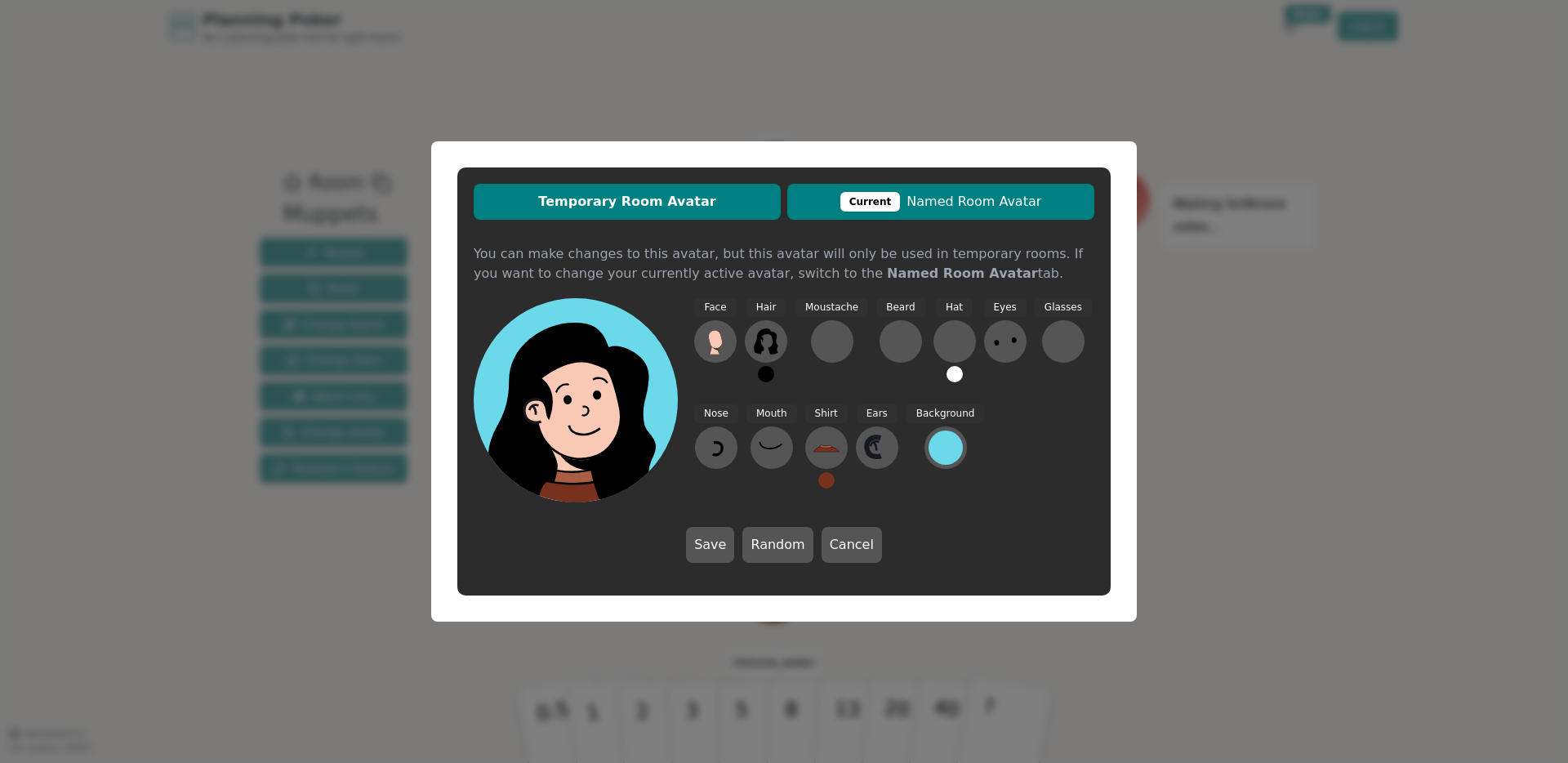
click at [1004, 198] on span "Current Named Room Avatar" at bounding box center [941, 202] width 291 height 19
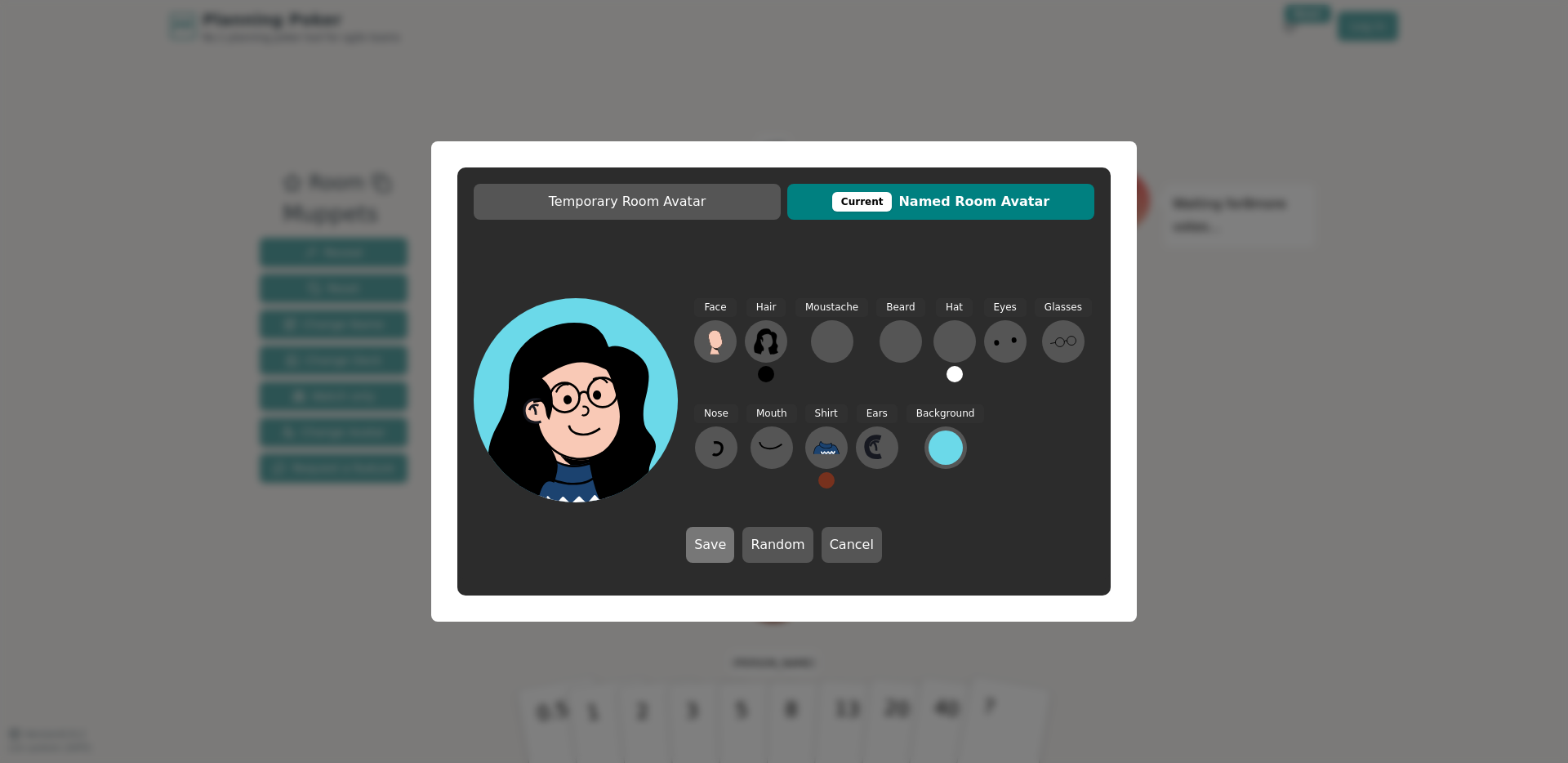
click at [716, 548] on button "Save" at bounding box center [709, 545] width 48 height 36
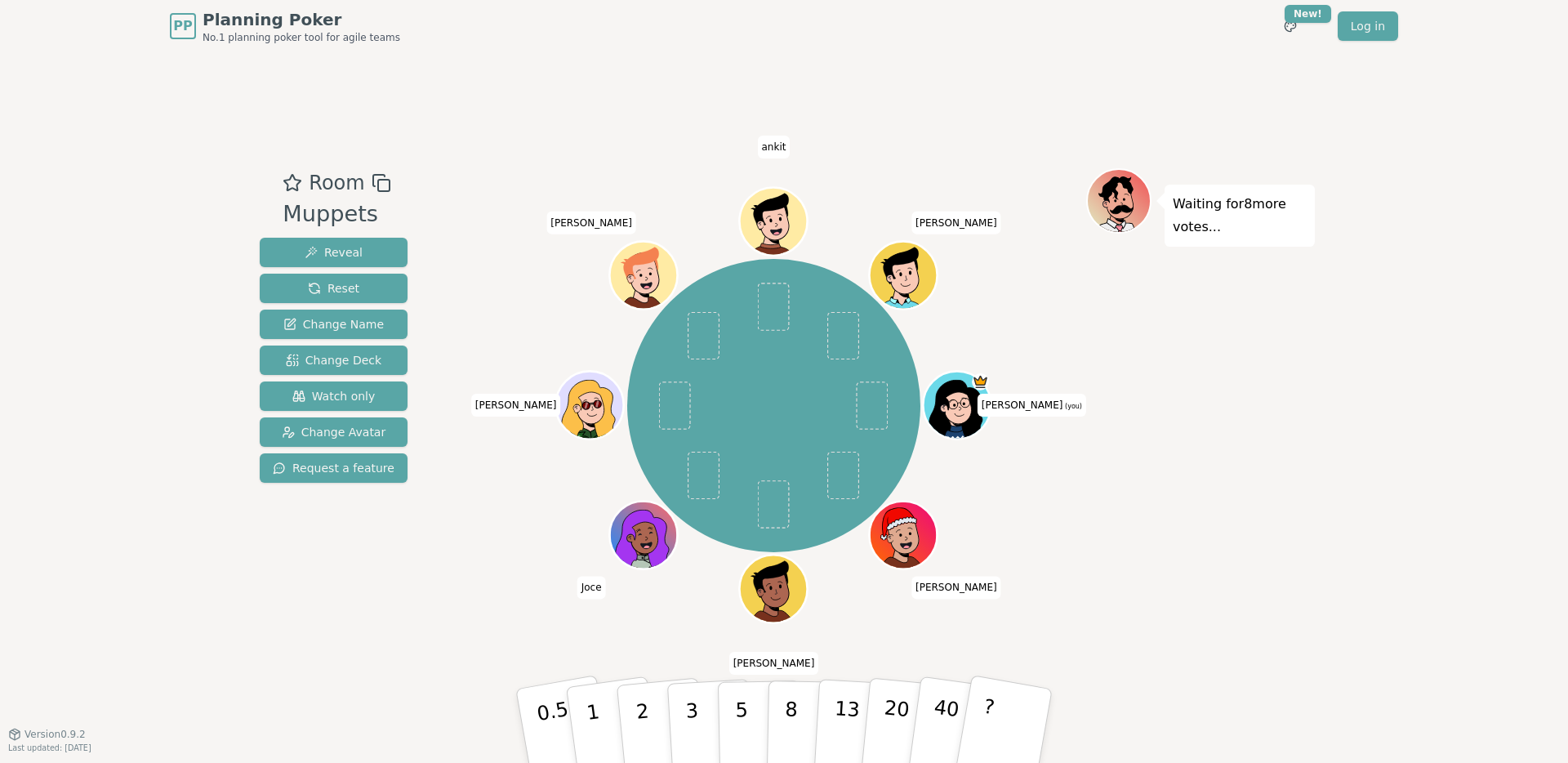
click at [1281, 373] on div "Waiting for 8 more votes..." at bounding box center [1200, 393] width 229 height 449
click at [636, 711] on p "2" at bounding box center [644, 728] width 21 height 89
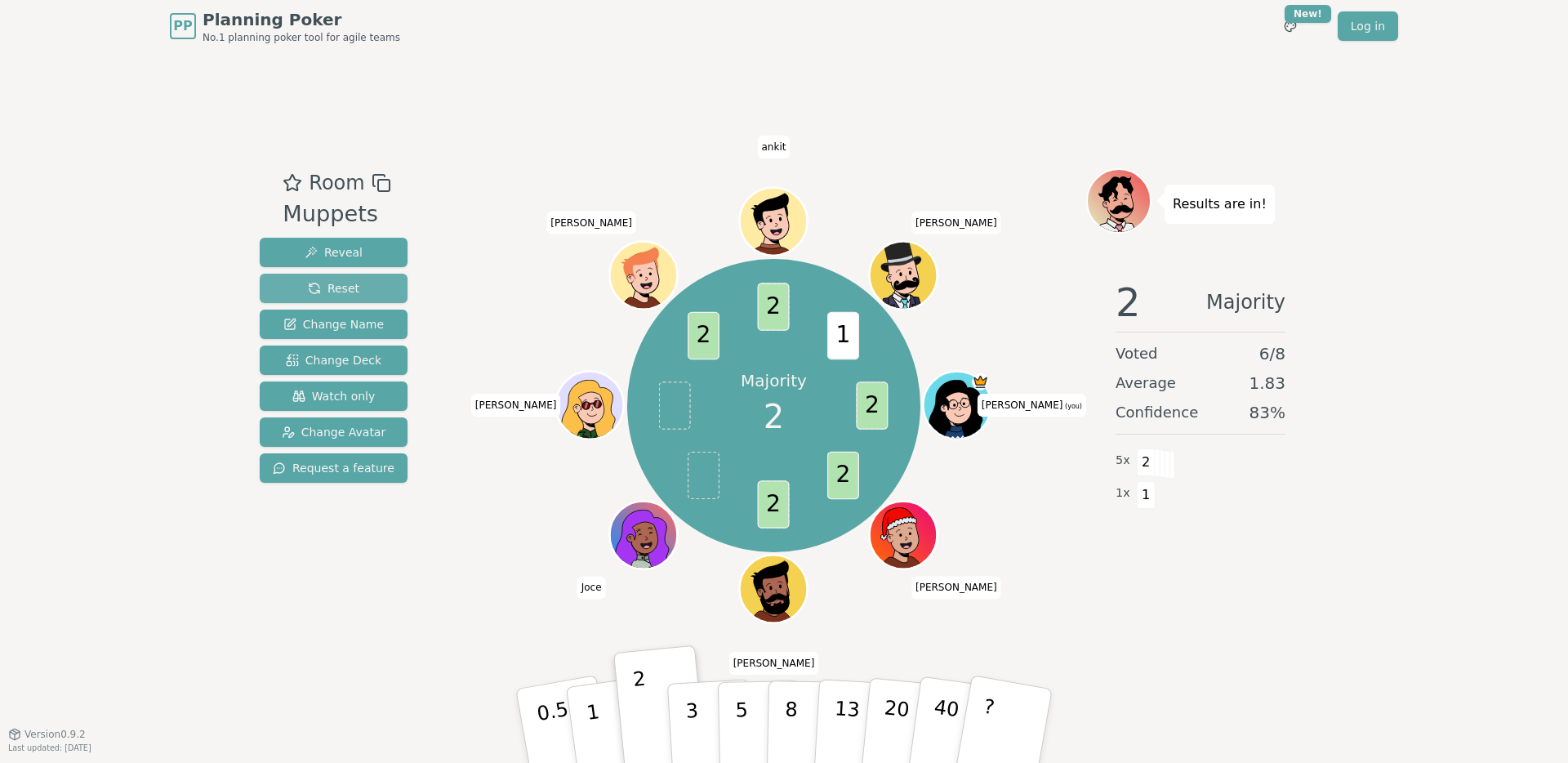
click at [355, 287] on span "Reset" at bounding box center [333, 288] width 52 height 17
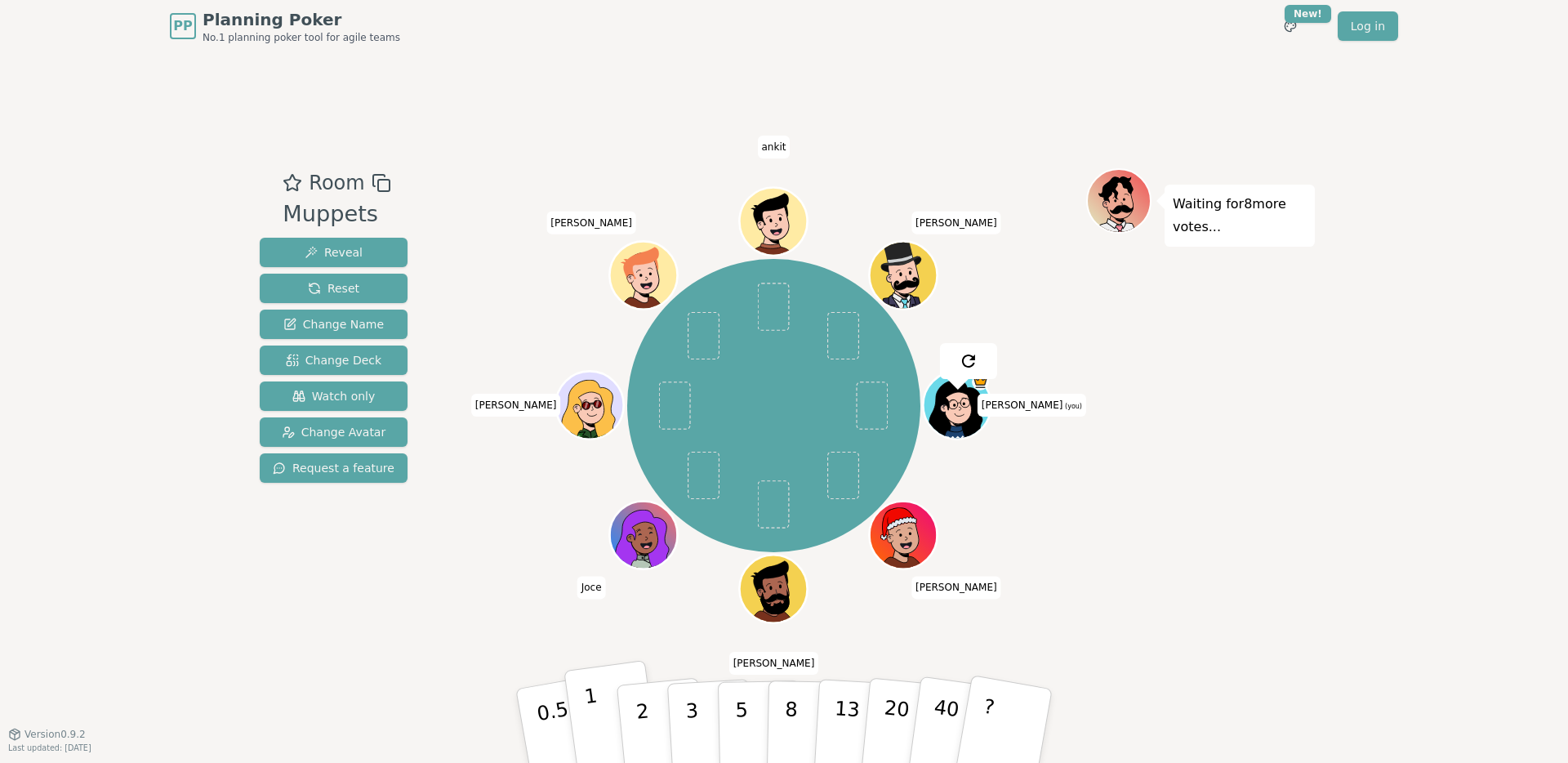
click at [609, 725] on button "1" at bounding box center [611, 725] width 97 height 132
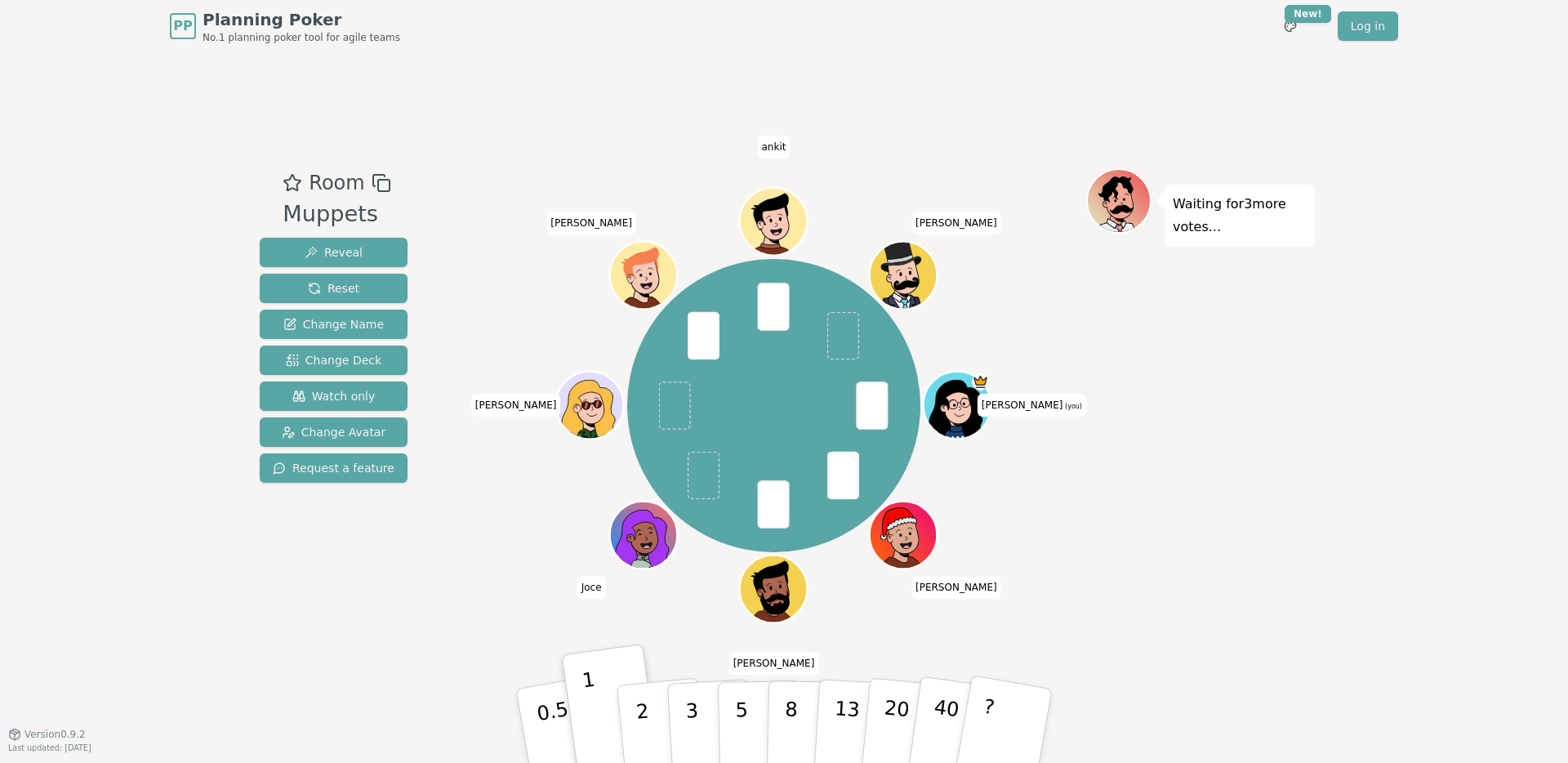
click at [522, 166] on div "Room Muppets Reveal Reset Change Name Change Deck Watch only Change Avatar Requ…" at bounding box center [784, 393] width 1061 height 682
click at [346, 254] on span "Reveal" at bounding box center [334, 253] width 58 height 17
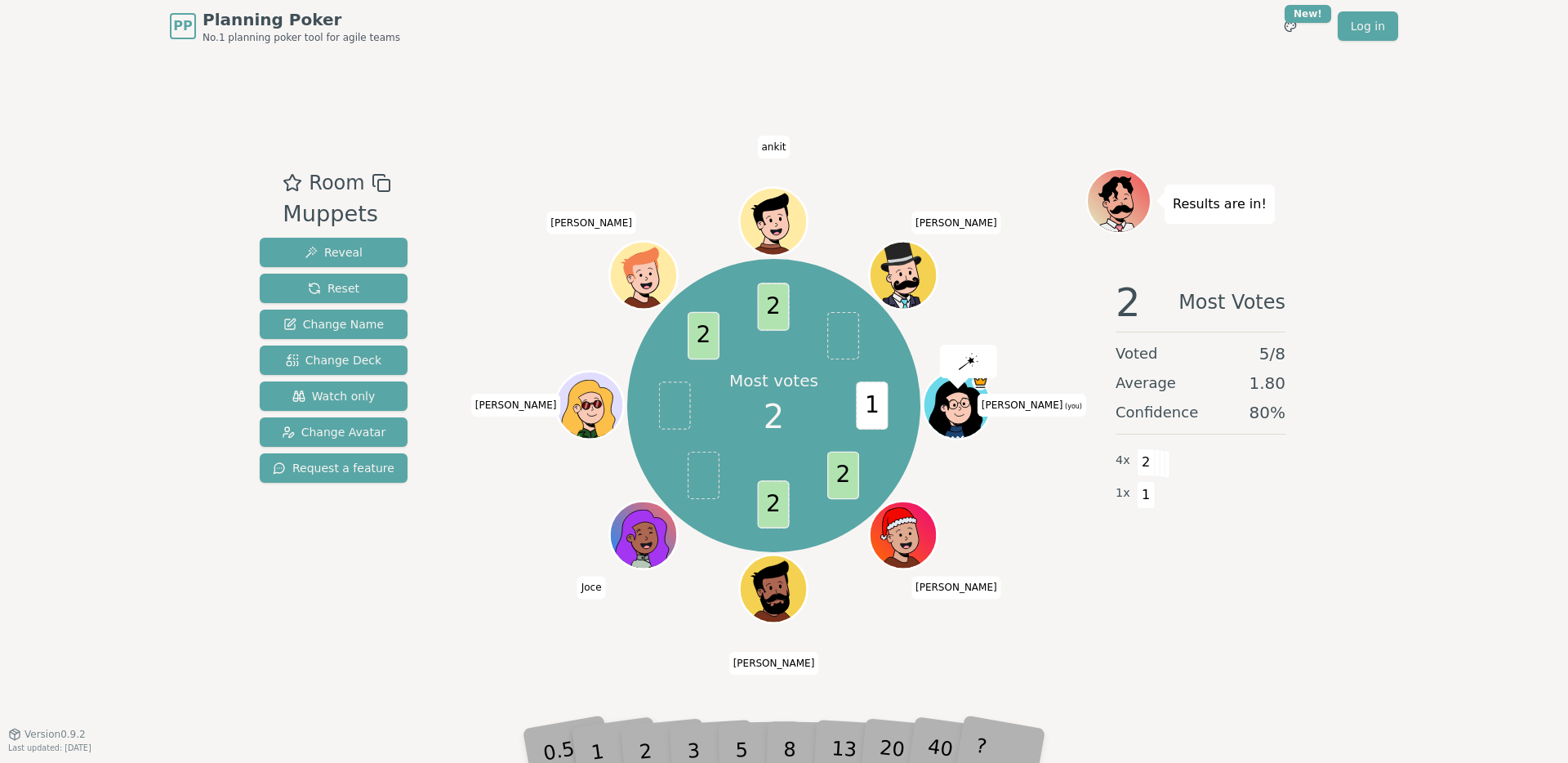
click at [489, 121] on div "Room Muppets Reveal Reset Change Name Change Deck Watch only Change Avatar Requ…" at bounding box center [784, 393] width 1061 height 682
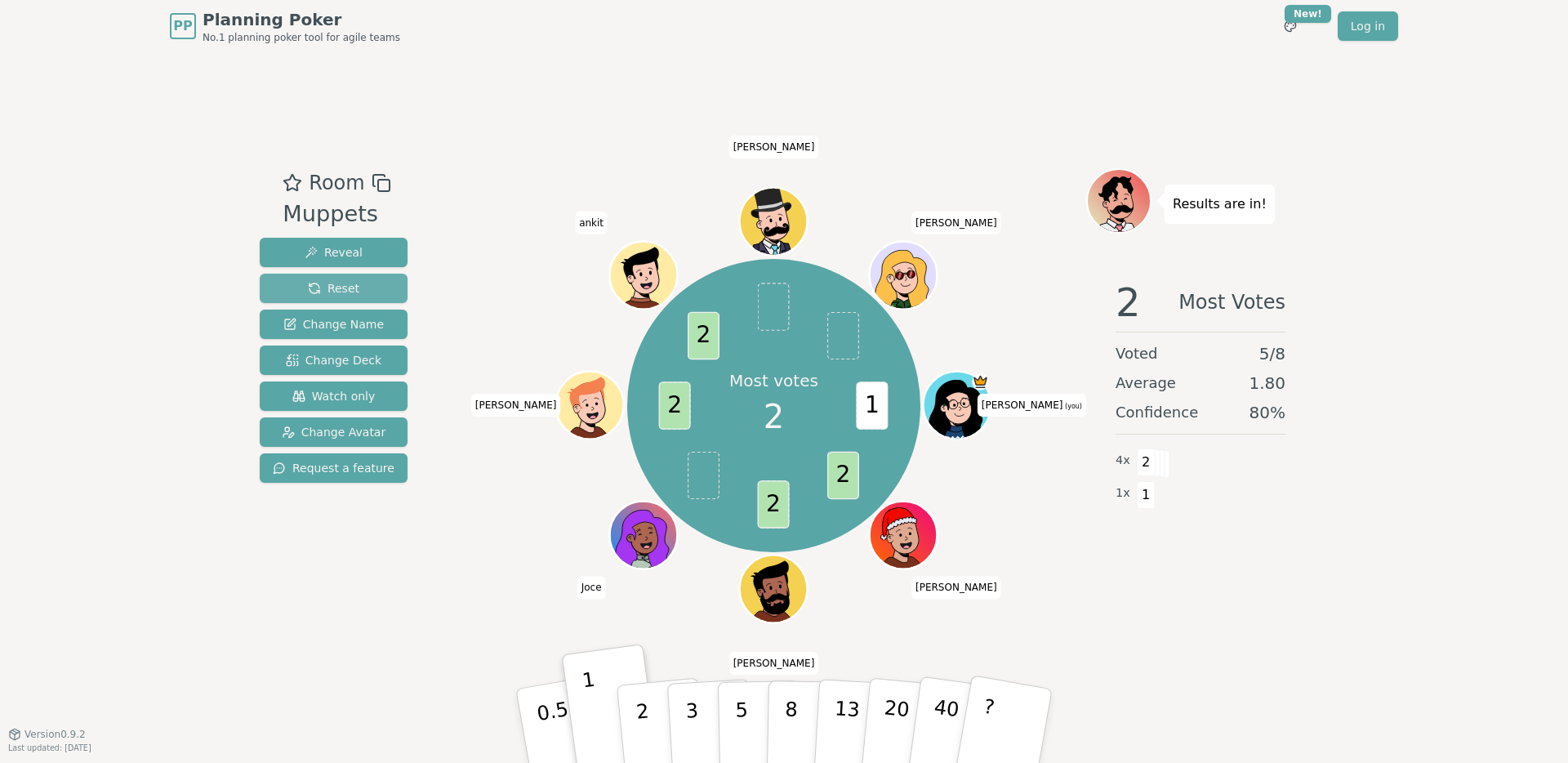
click at [356, 289] on button "Reset" at bounding box center [333, 288] width 148 height 30
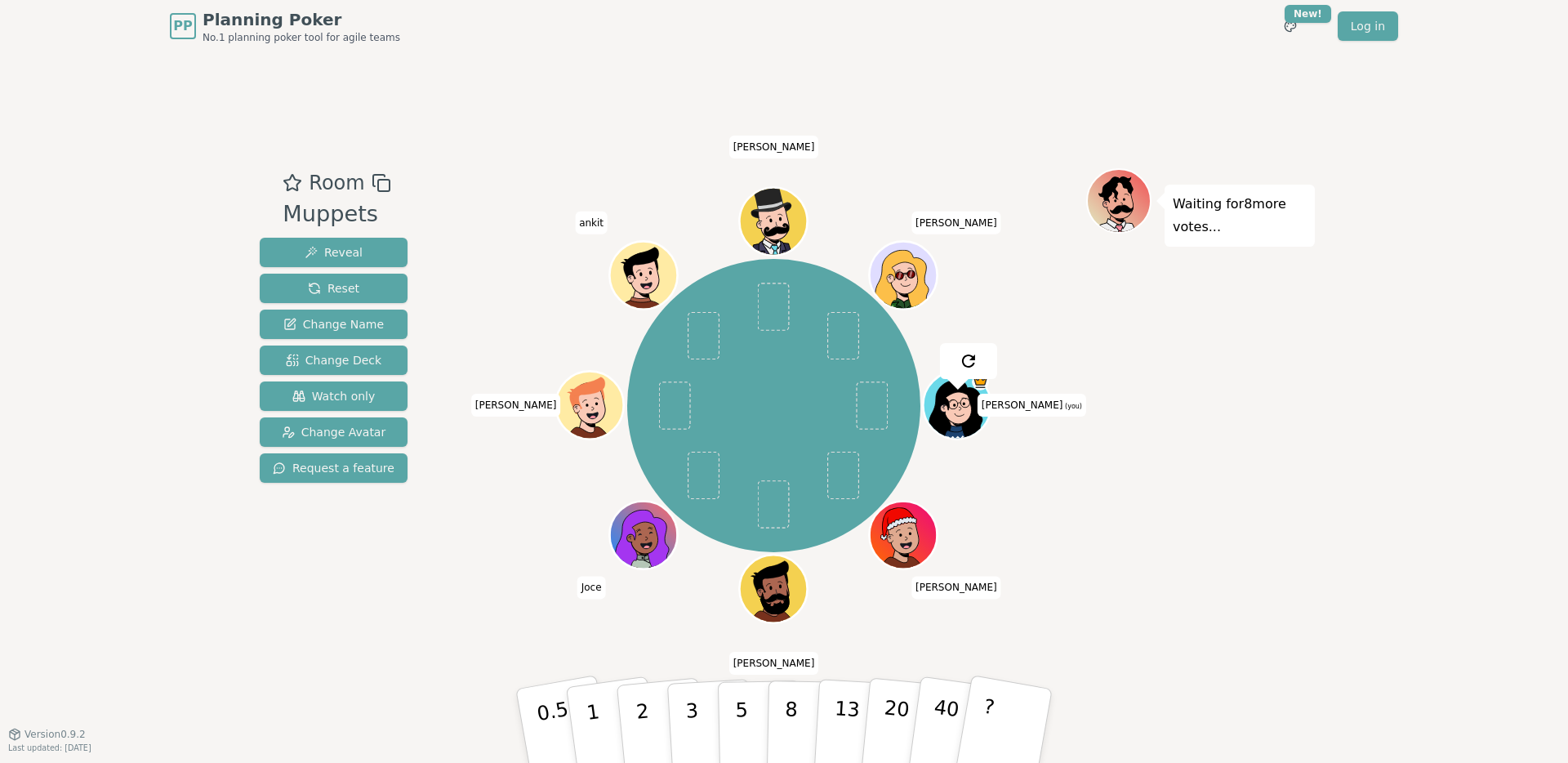
click at [474, 179] on div at bounding box center [773, 184] width 625 height 30
drag, startPoint x: 529, startPoint y: 206, endPoint x: 517, endPoint y: 207, distance: 12.0
click at [529, 206] on div "Elise (you) Jamaal Gurjot Joce Griffin ankit Liam Larisa" at bounding box center [773, 406] width 625 height 416
drag, startPoint x: 494, startPoint y: 181, endPoint x: 503, endPoint y: 177, distance: 9.8
click at [496, 182] on div at bounding box center [773, 184] width 625 height 30
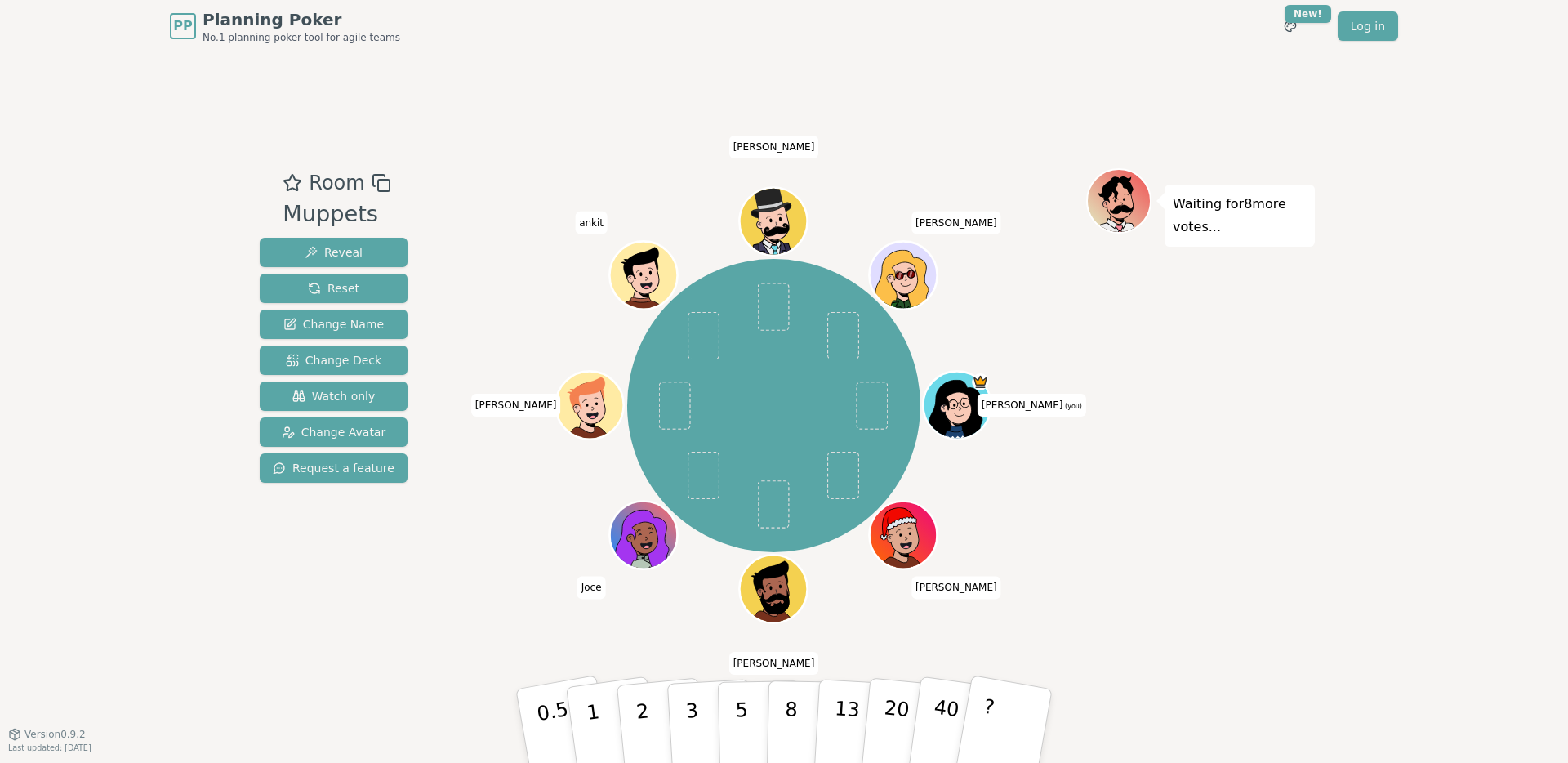
click at [507, 192] on div at bounding box center [773, 184] width 625 height 30
click at [519, 167] on div "Room Muppets Reveal Reset Change Name Change Deck Watch only Change Avatar Requ…" at bounding box center [784, 393] width 1061 height 682
click at [604, 722] on button "1" at bounding box center [611, 725] width 97 height 132
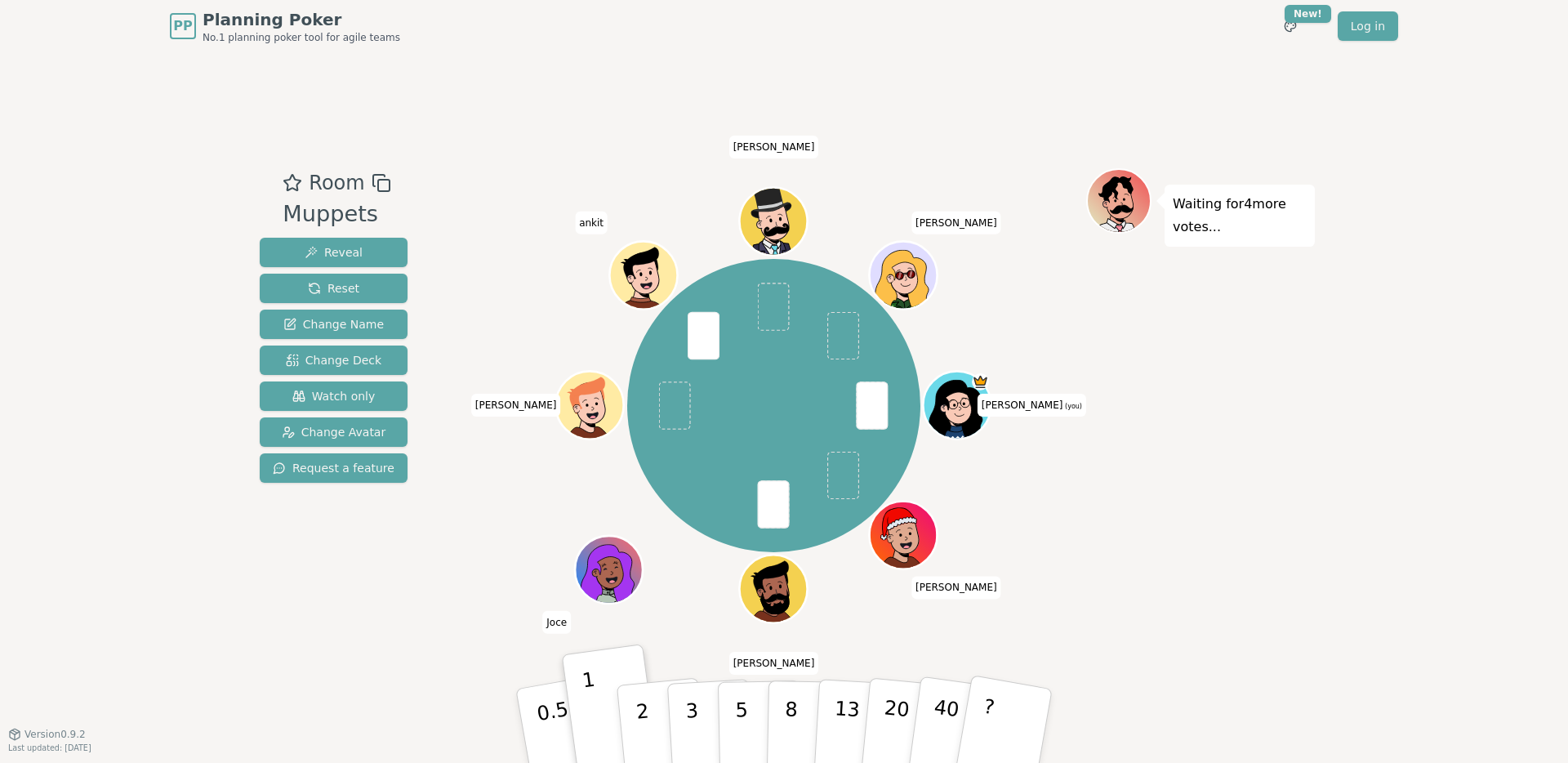
click at [1249, 367] on div "Waiting for 4 more votes..." at bounding box center [1200, 393] width 229 height 449
click at [1347, 329] on div "PP Planning Poker No.1 planning poker tool for agile teams Toggle theme New! Lo…" at bounding box center [784, 381] width 1568 height 763
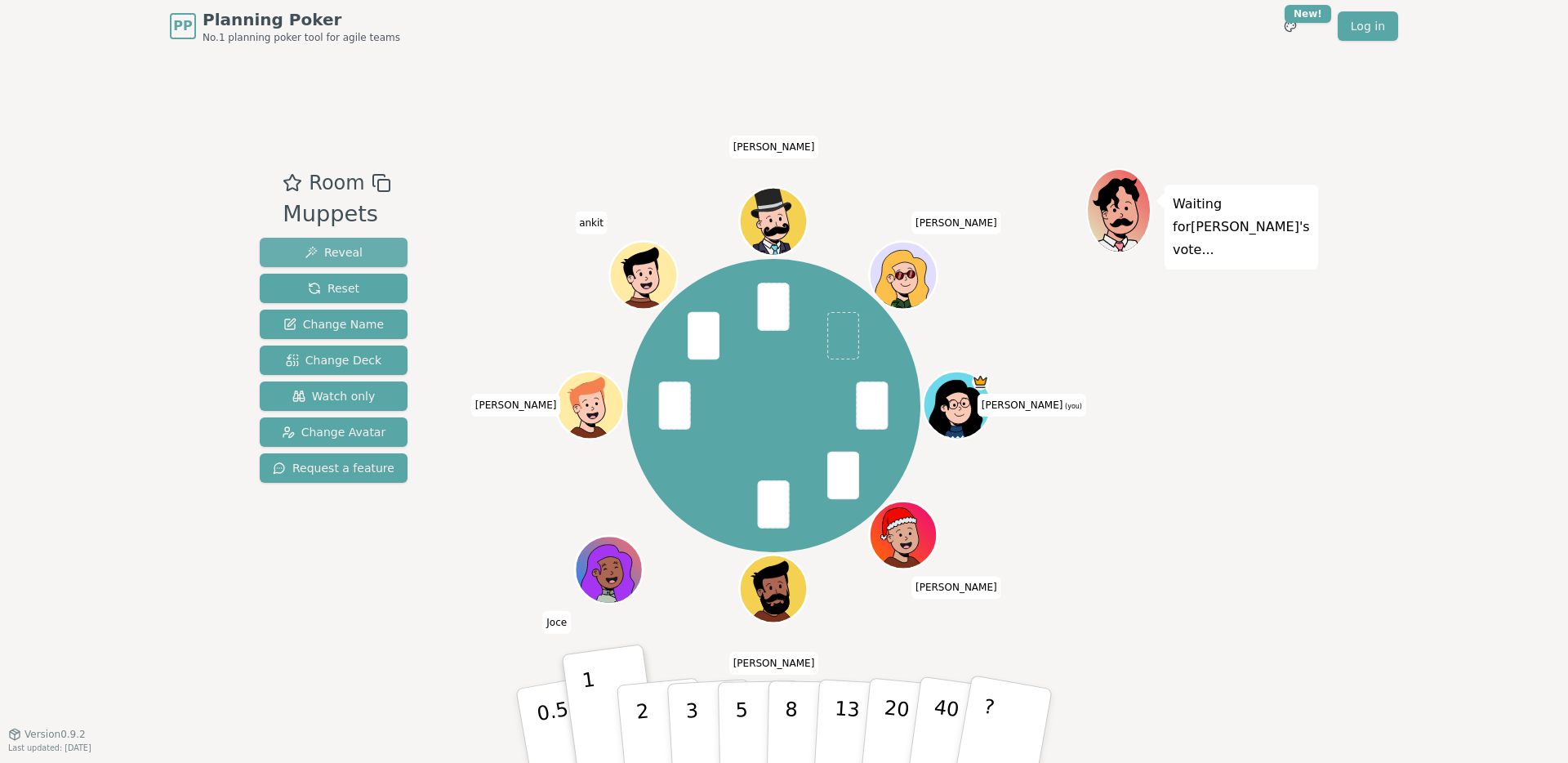
click at [378, 252] on button "Reveal" at bounding box center [333, 253] width 148 height 30
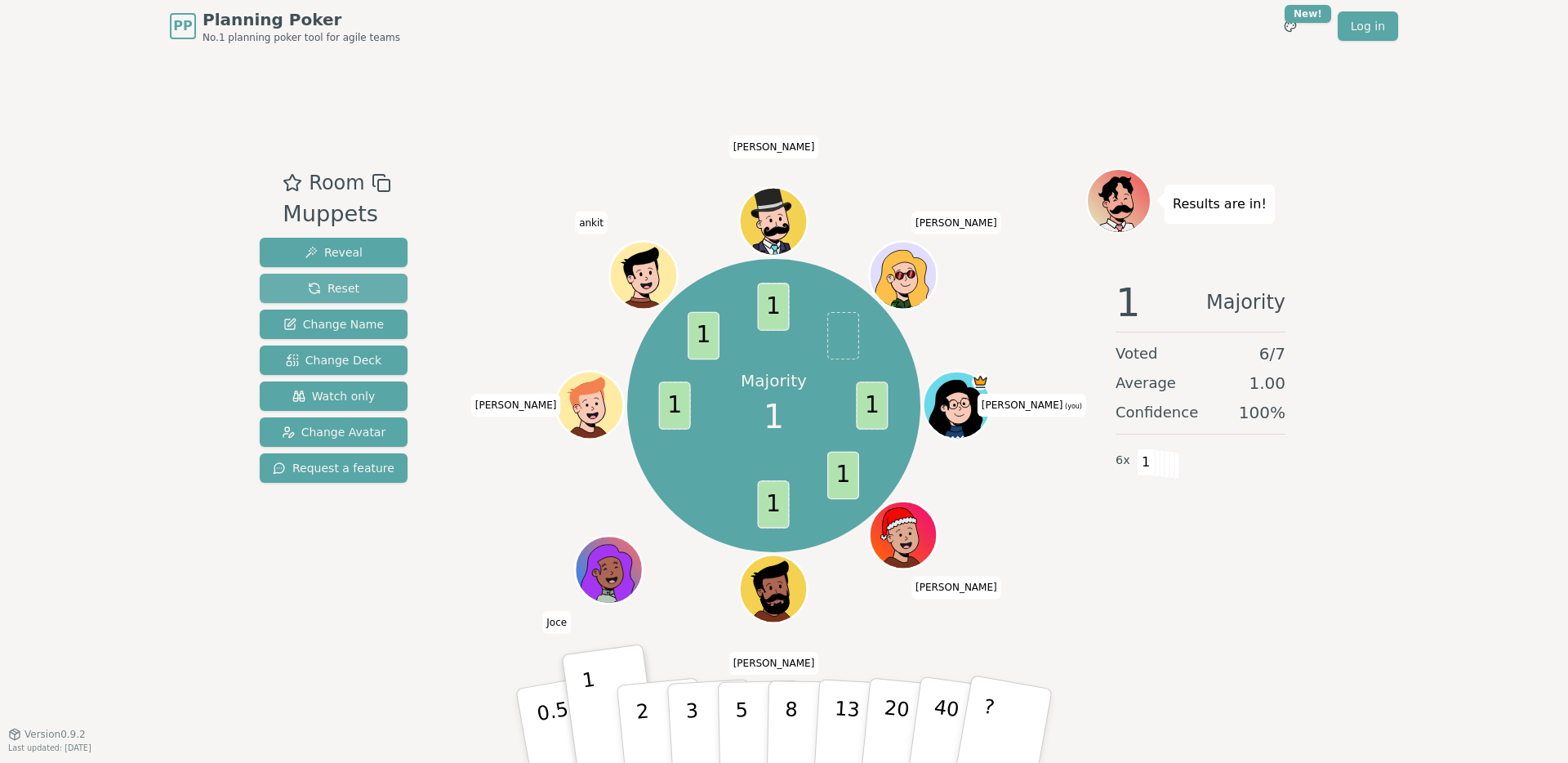
click at [354, 288] on span "Reset" at bounding box center [333, 288] width 52 height 17
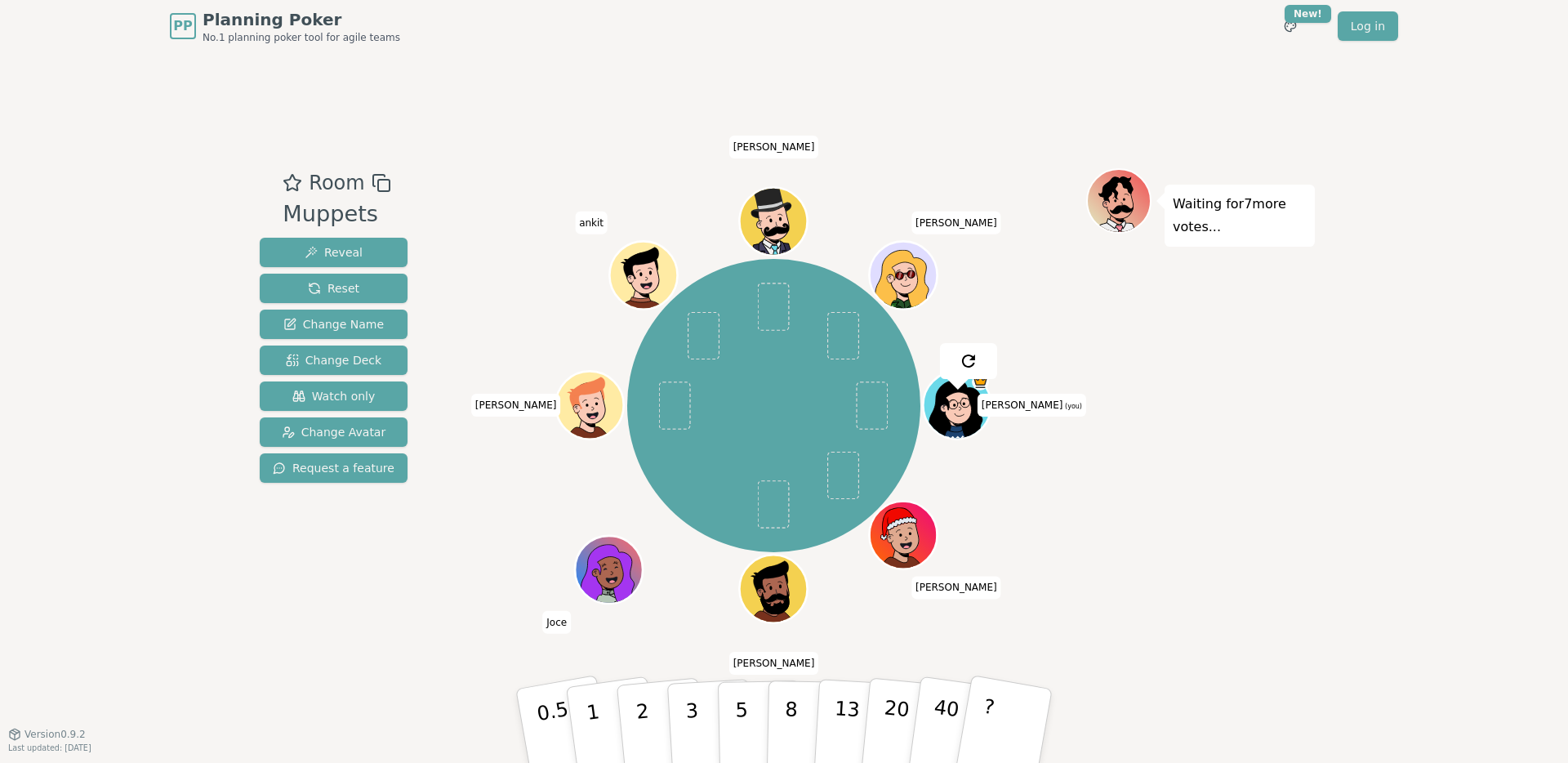
click at [488, 169] on div at bounding box center [773, 184] width 625 height 30
click at [632, 723] on button "2" at bounding box center [661, 726] width 93 height 130
click at [1483, 470] on div "PP Planning Poker No.1 planning poker tool for agile teams Toggle theme New! Lo…" at bounding box center [784, 381] width 1568 height 763
click at [356, 282] on button "Reset" at bounding box center [333, 288] width 148 height 30
click at [485, 144] on div "Room Muppets Reveal Reset Change Name Change Deck Watch only Change Avatar Requ…" at bounding box center [784, 393] width 1061 height 682
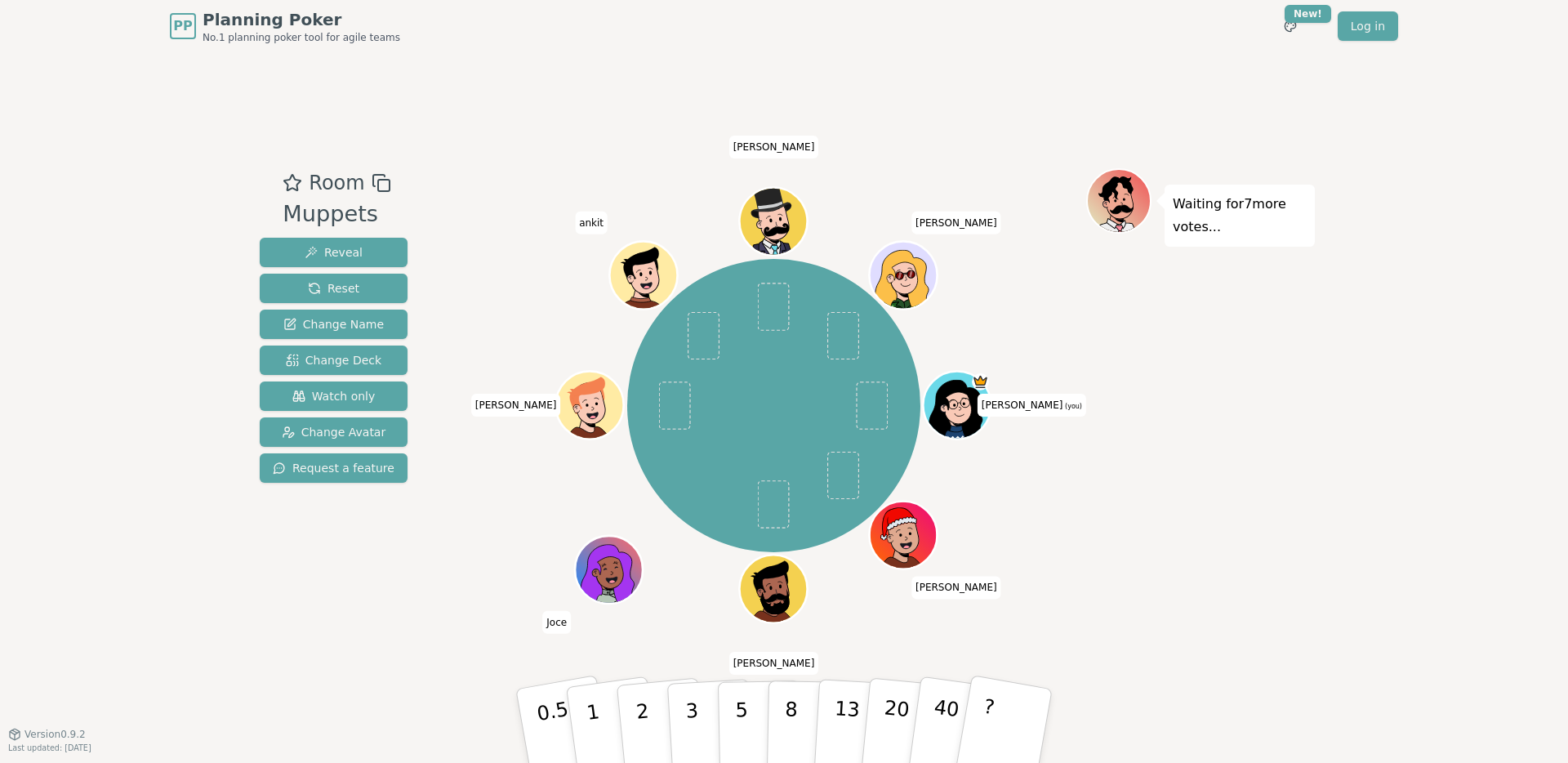
click at [703, 631] on div "Room Muppets Reveal Reset Change Name Change Deck Watch only Change Avatar Requ…" at bounding box center [784, 393] width 1061 height 682
click at [687, 719] on p "3" at bounding box center [693, 728] width 18 height 89
click at [362, 593] on div "Room Muppets Reveal Reset Change Name Change Deck Watch only Change Avatar Requ…" at bounding box center [334, 393] width 161 height 449
click at [1182, 397] on div "Waiting for 3 more votes..." at bounding box center [1200, 393] width 229 height 449
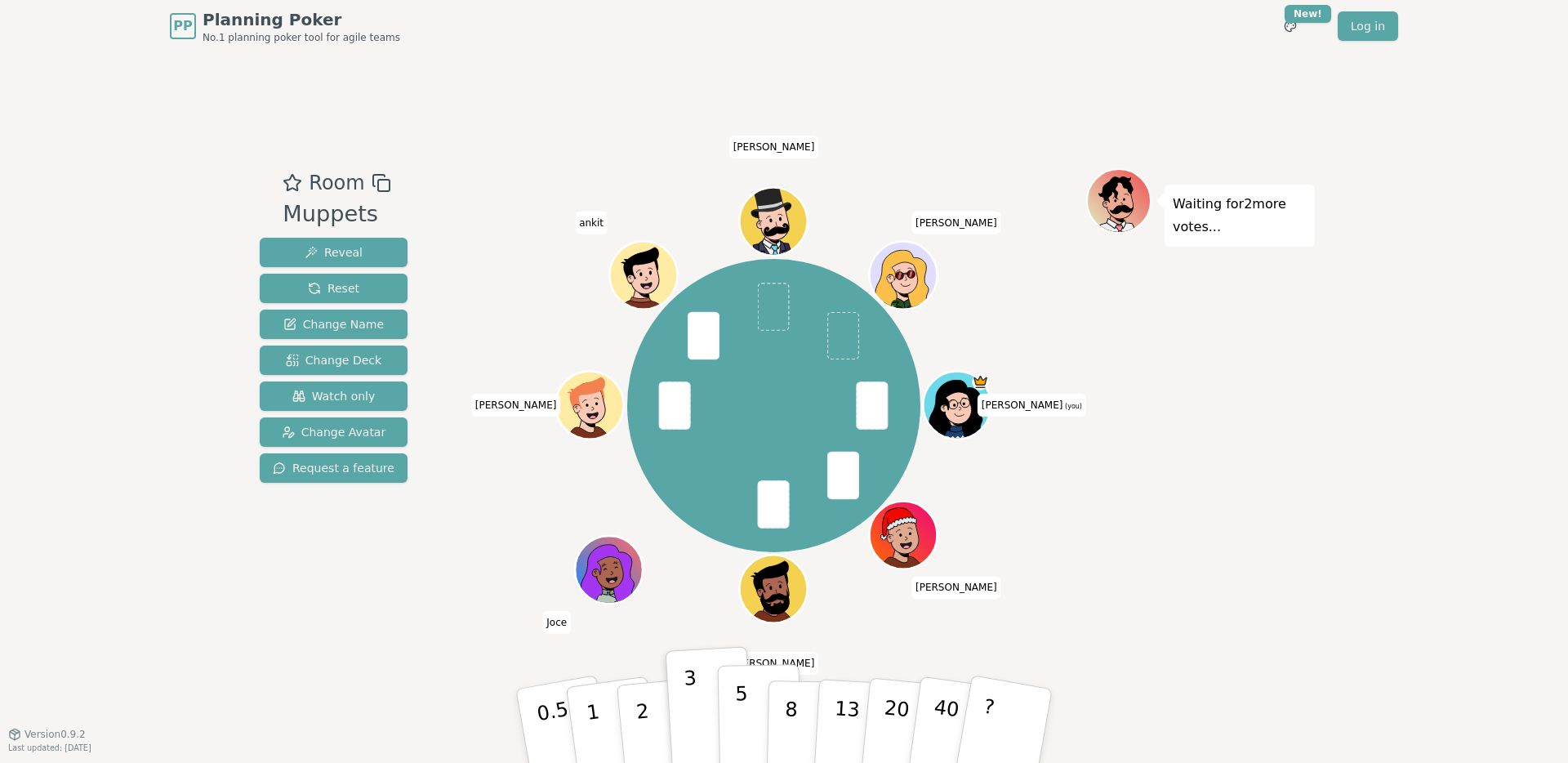
click at [754, 704] on button "5" at bounding box center [760, 726] width 84 height 124
click at [343, 253] on span "Reveal" at bounding box center [334, 253] width 58 height 17
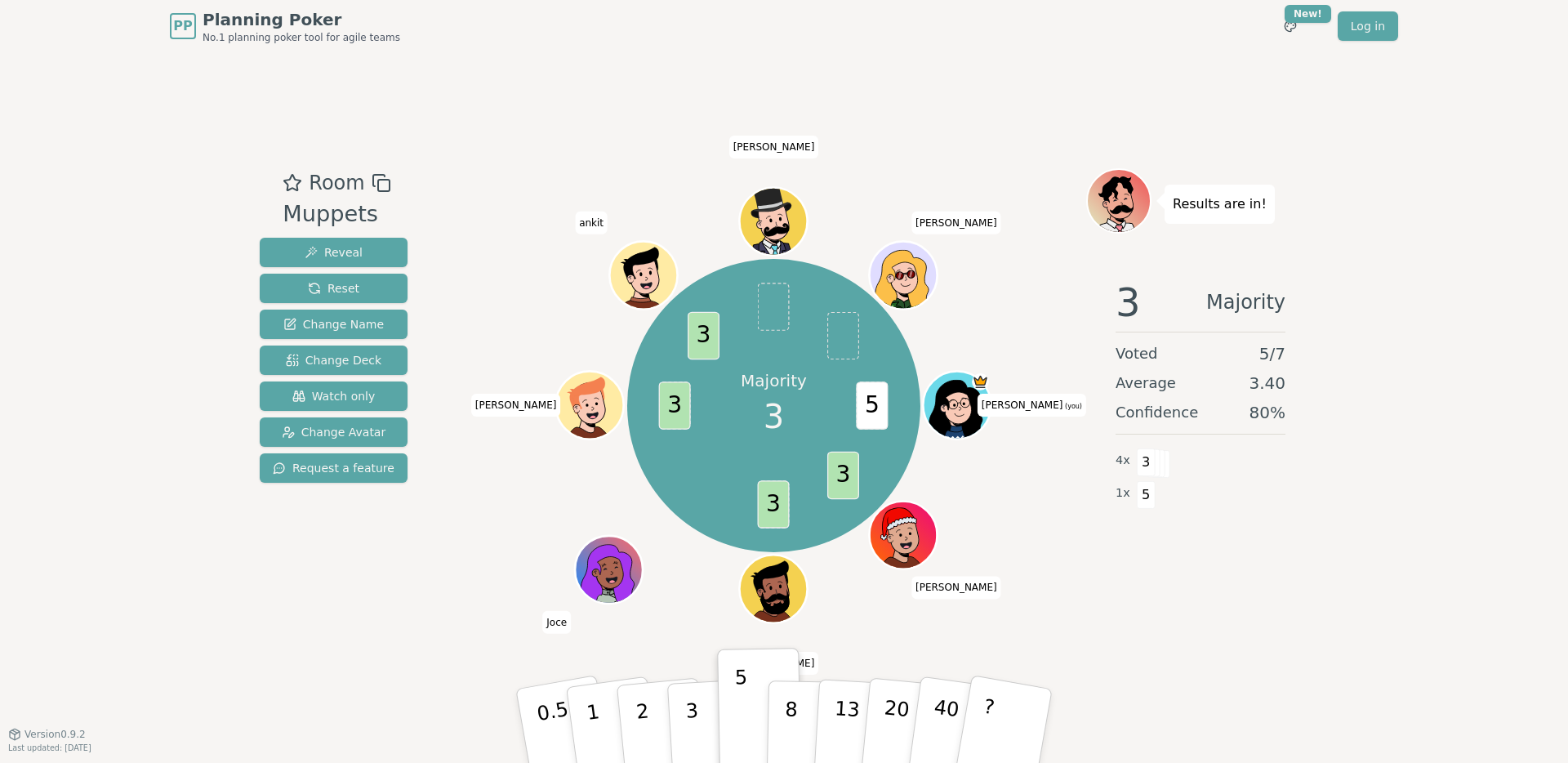
click at [494, 128] on div "Room Muppets Reveal Reset Change Name Change Deck Watch only Change Avatar Requ…" at bounding box center [784, 393] width 1061 height 682
click at [695, 703] on p "3" at bounding box center [693, 728] width 18 height 89
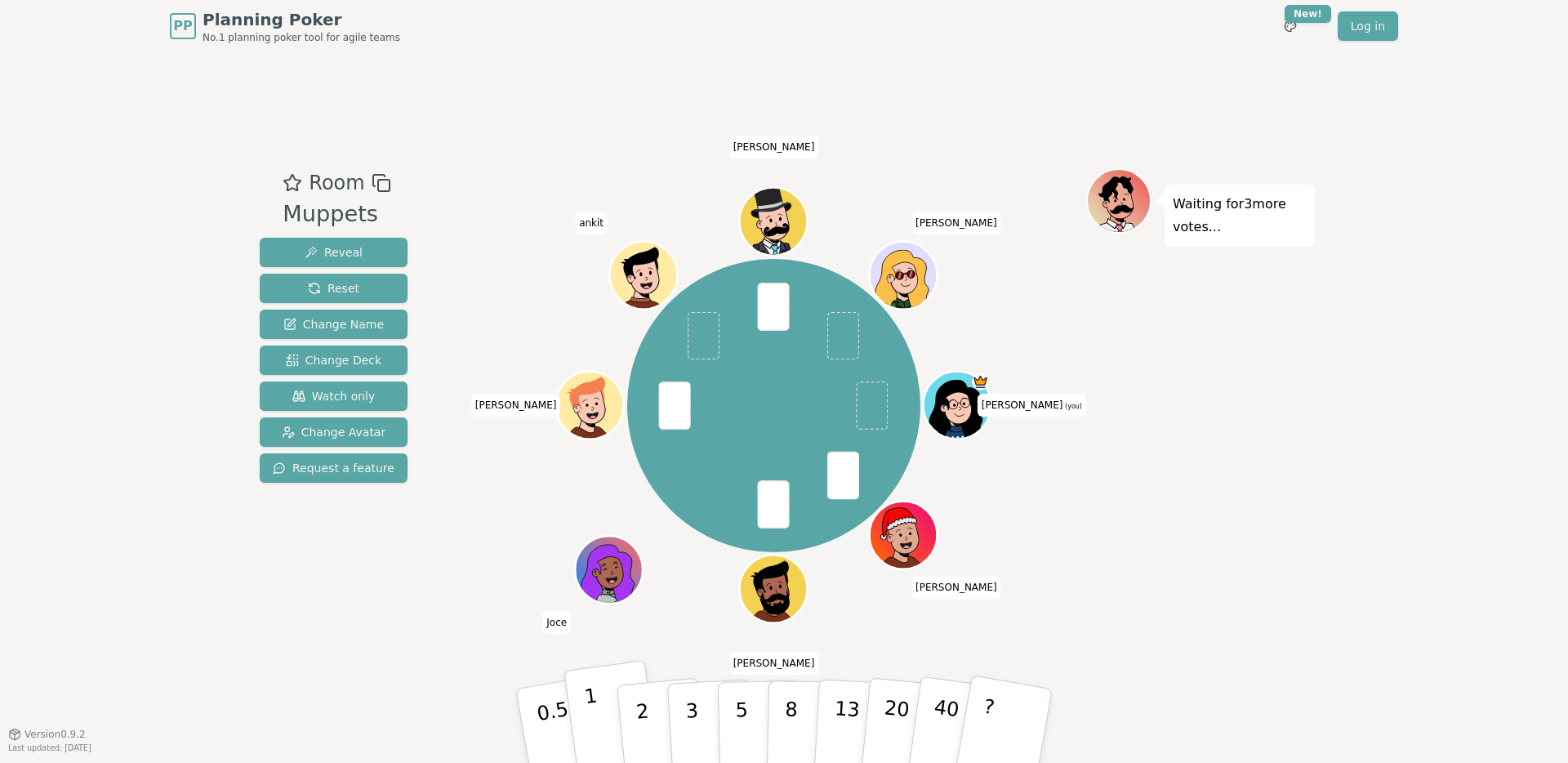
click at [612, 718] on button "1" at bounding box center [611, 725] width 97 height 132
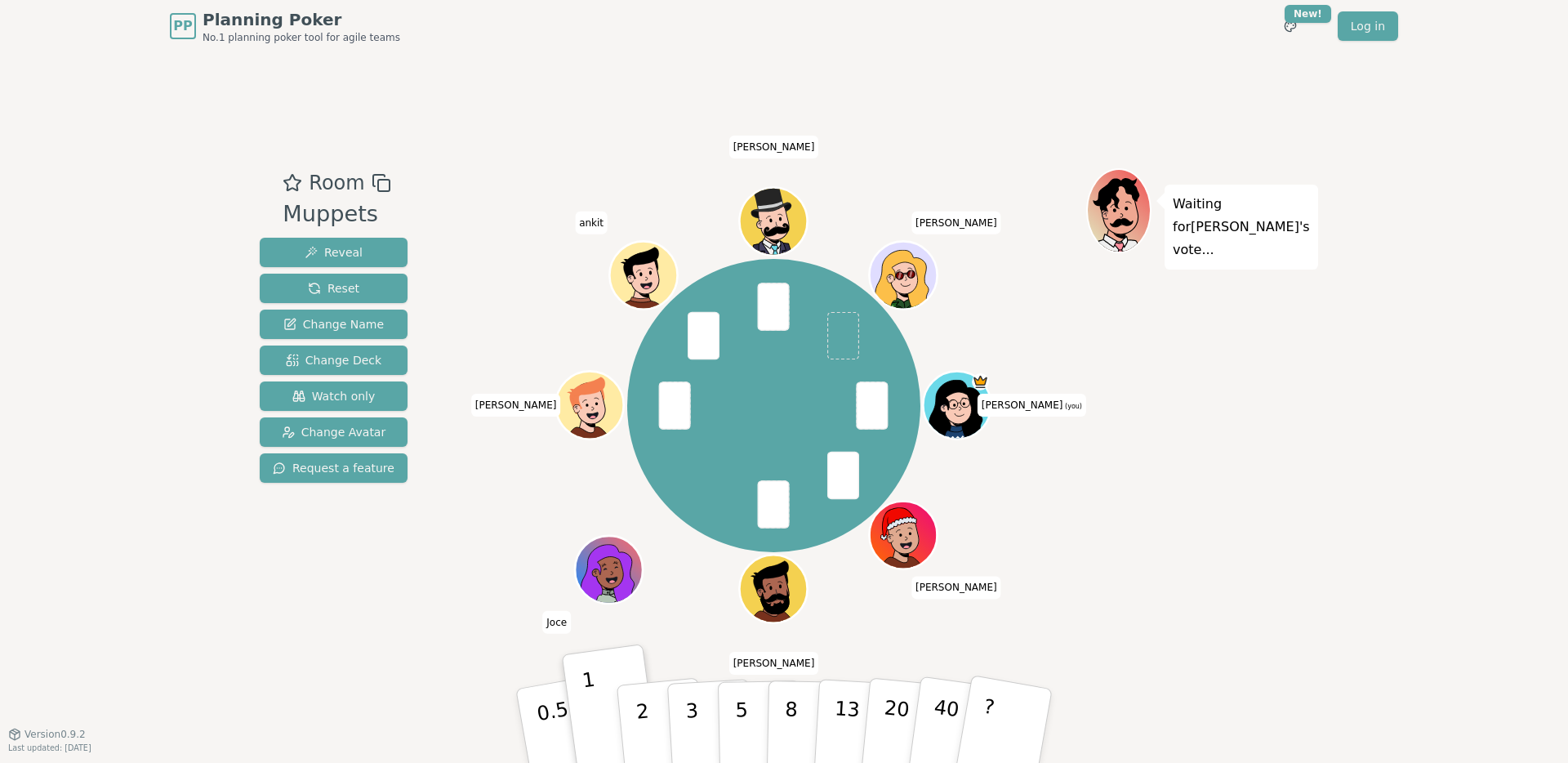
click at [460, 104] on div "Room Muppets Reveal Reset Change Name Change Deck Watch only Change Avatar Requ…" at bounding box center [784, 393] width 1061 height 682
click at [334, 258] on span "Reveal" at bounding box center [334, 253] width 58 height 17
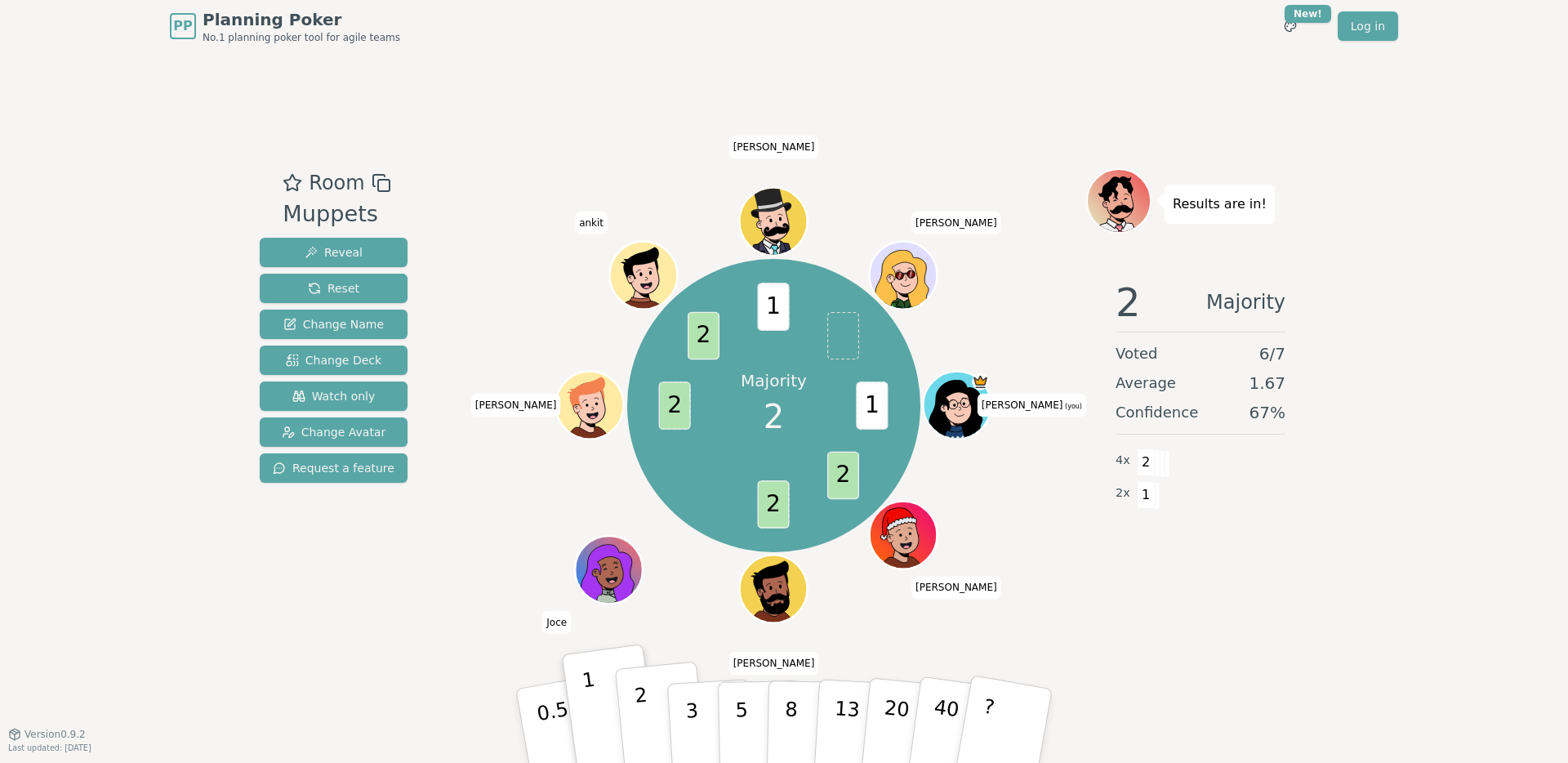
click at [632, 702] on button "2" at bounding box center [661, 726] width 93 height 130
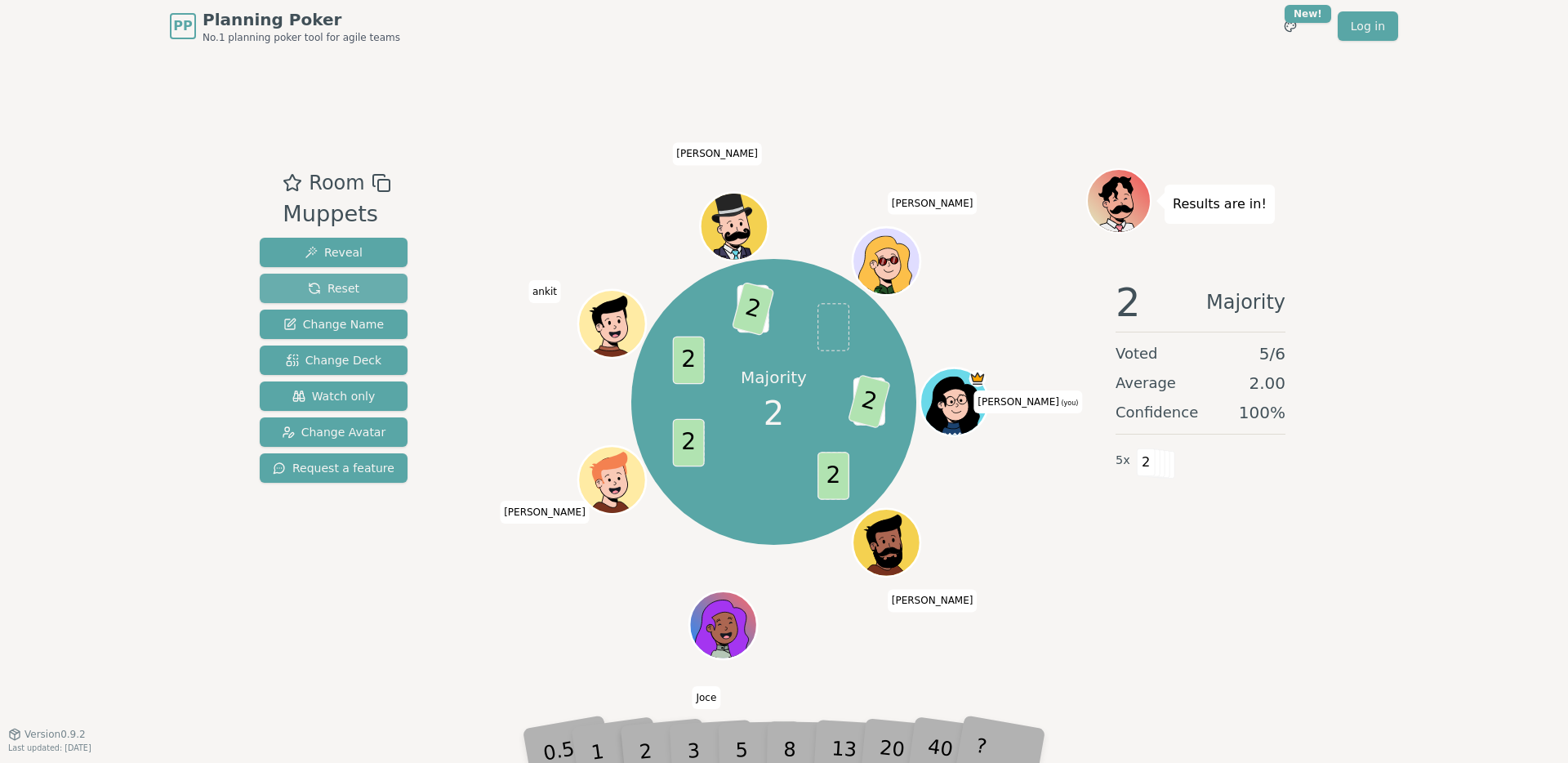
click at [367, 288] on button "Reset" at bounding box center [333, 288] width 148 height 30
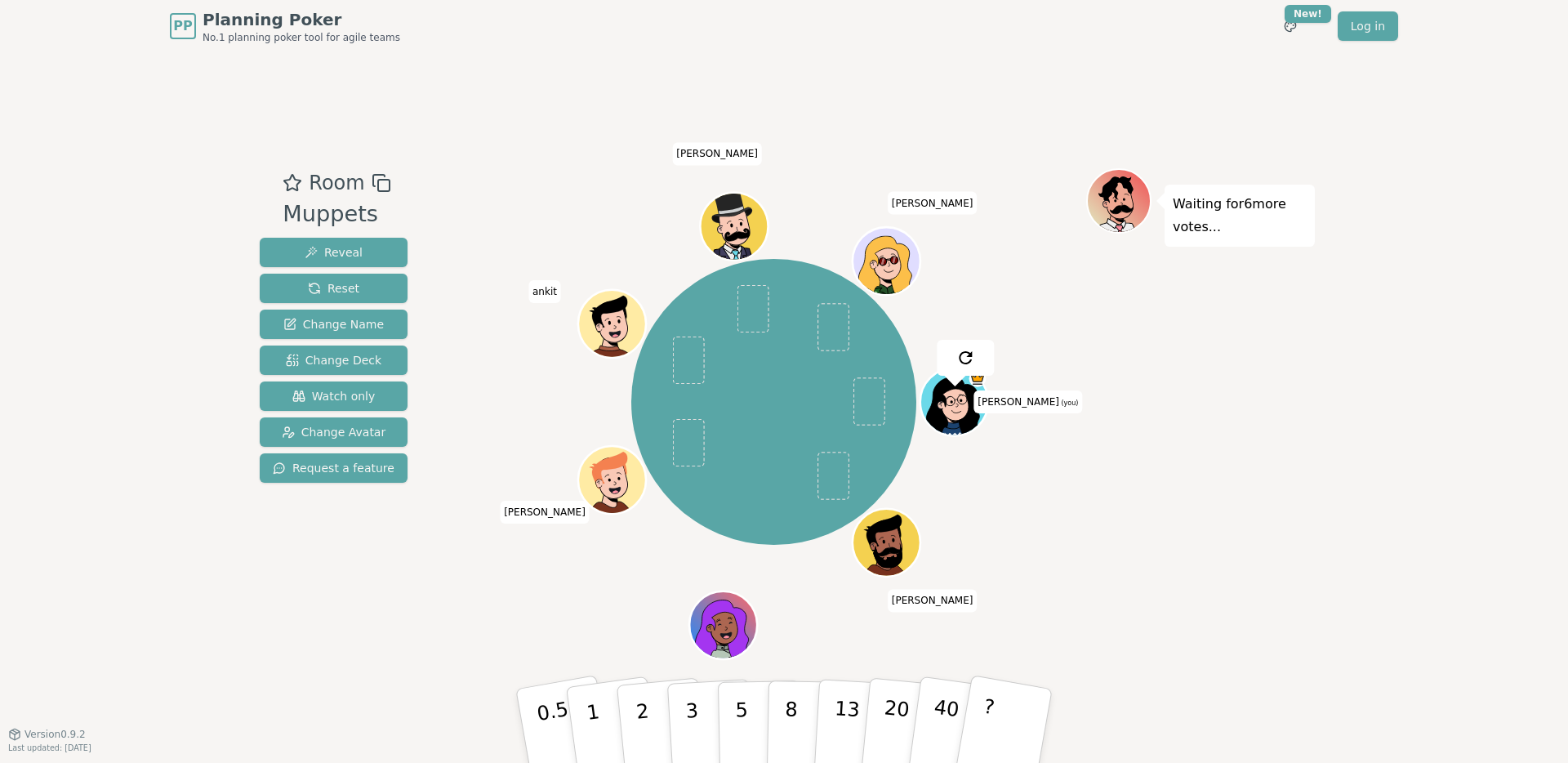
click at [506, 158] on div "Room Muppets Reveal Reset Change Name Change Deck Watch only Change Avatar Requ…" at bounding box center [784, 393] width 1061 height 682
click at [597, 728] on button "1" at bounding box center [611, 725] width 97 height 132
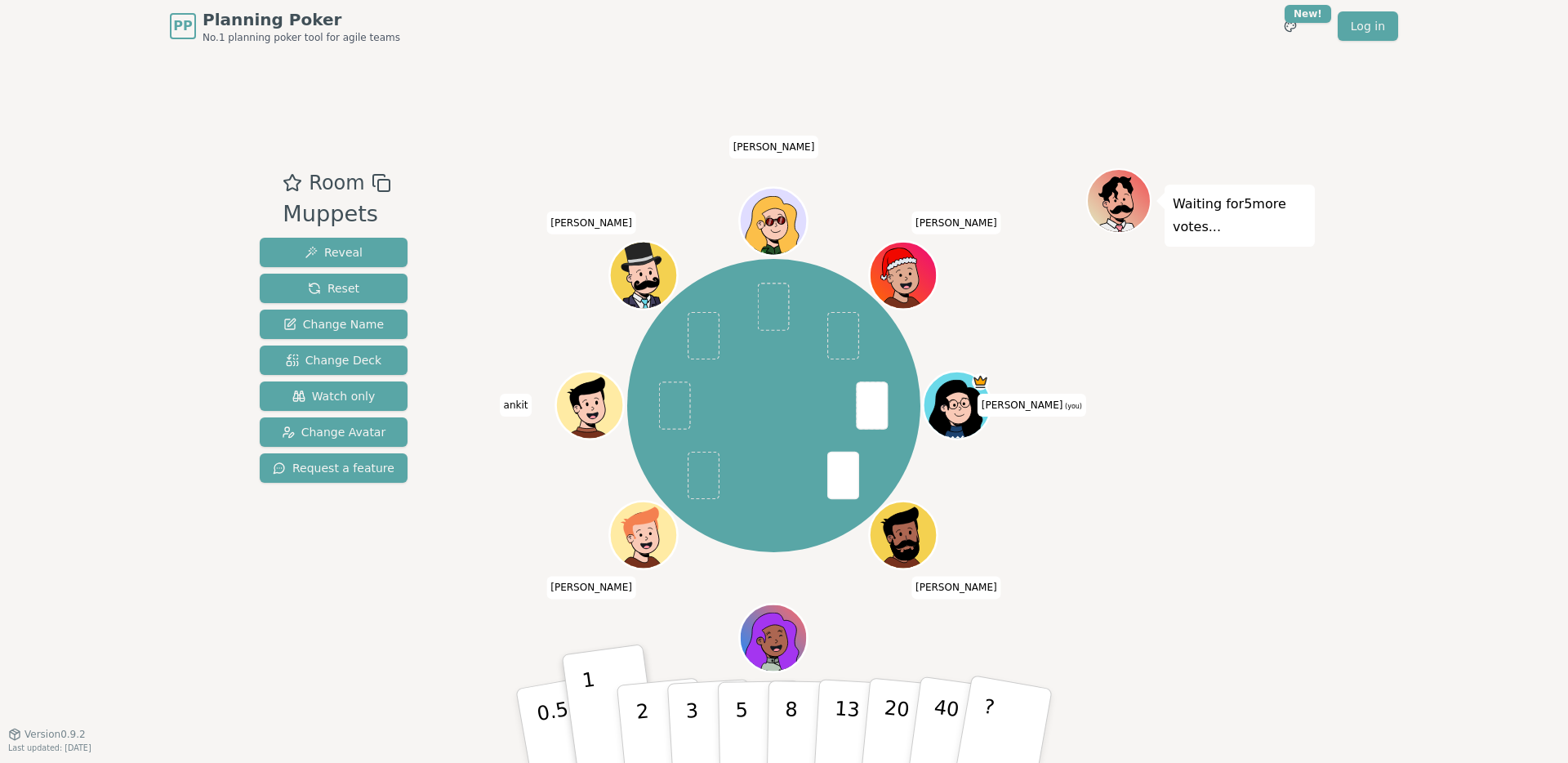
click at [512, 178] on div at bounding box center [773, 184] width 625 height 30
click at [449, 559] on div "Room Muppets Reveal Reset Change Name Change Deck Watch only Change Avatar Requ…" at bounding box center [784, 393] width 1061 height 449
click at [459, 553] on div "Room Muppets Reveal Reset Change Name Change Deck Watch only Change Avatar Requ…" at bounding box center [784, 393] width 1061 height 449
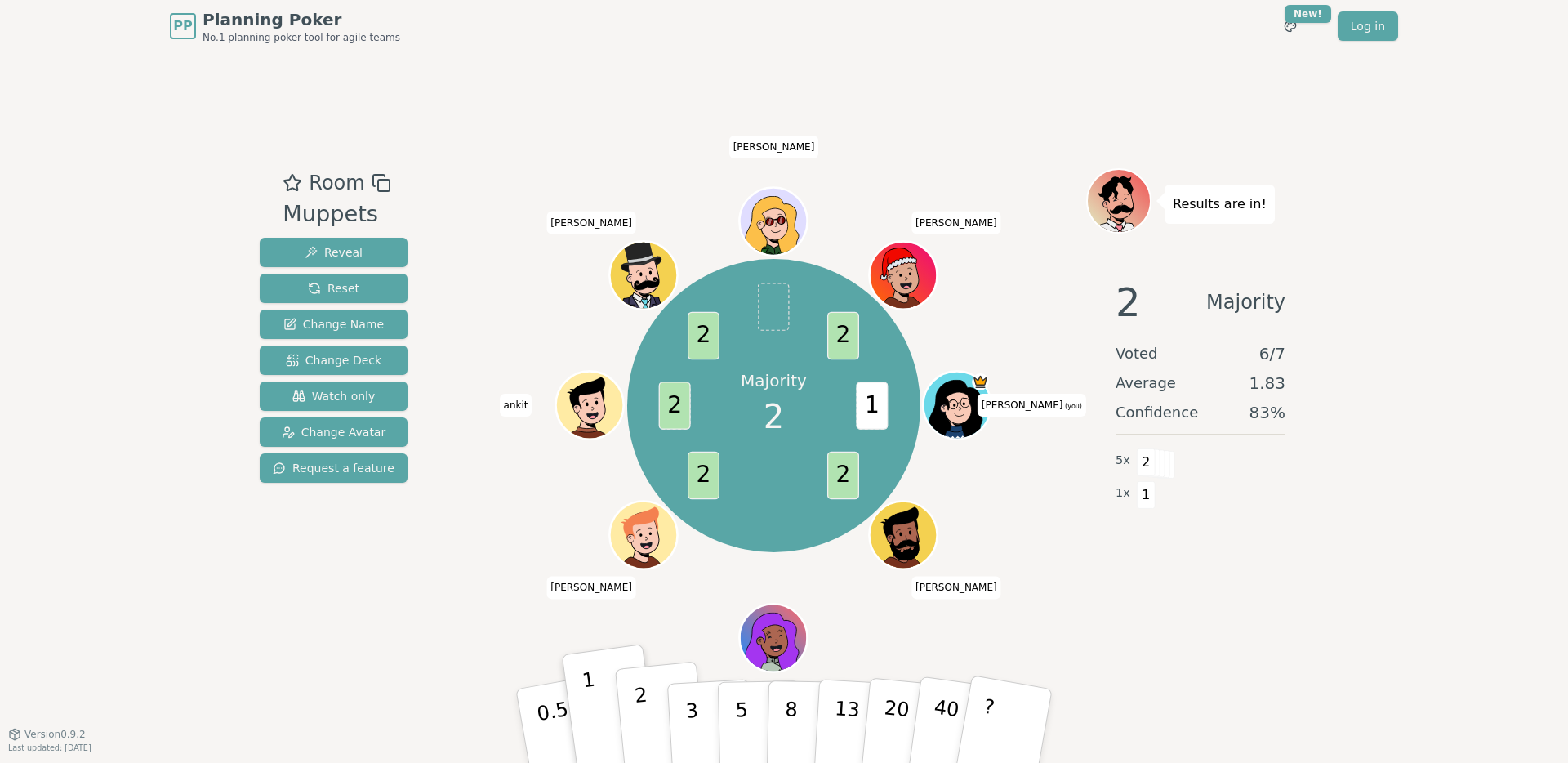
click at [644, 704] on p "2" at bounding box center [644, 728] width 21 height 89
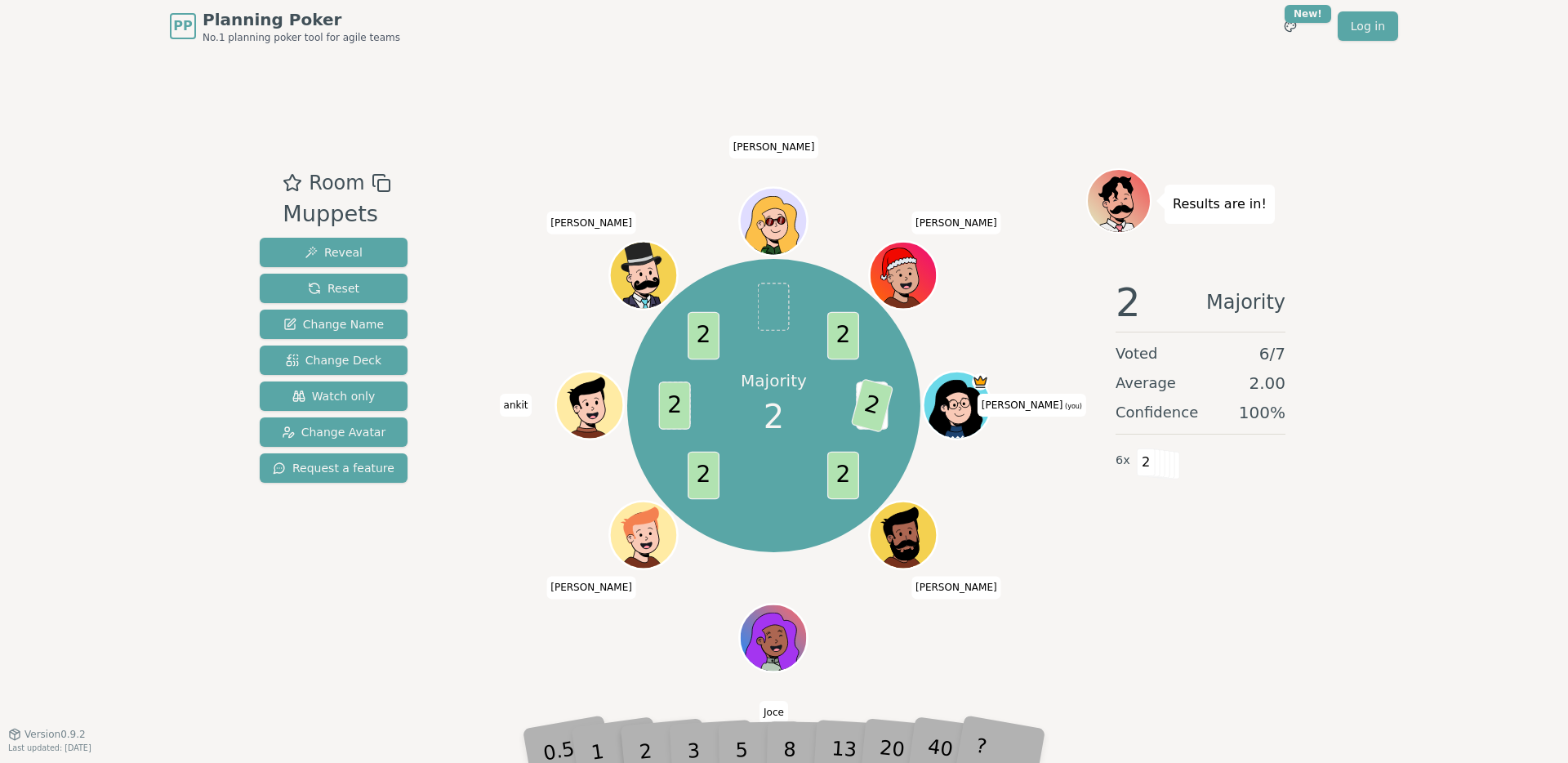
click at [564, 133] on div "Room Muppets Reveal Reset Change Name Change Deck Watch only Change Avatar Requ…" at bounding box center [784, 393] width 1061 height 682
click at [364, 279] on button "Reset" at bounding box center [333, 288] width 148 height 30
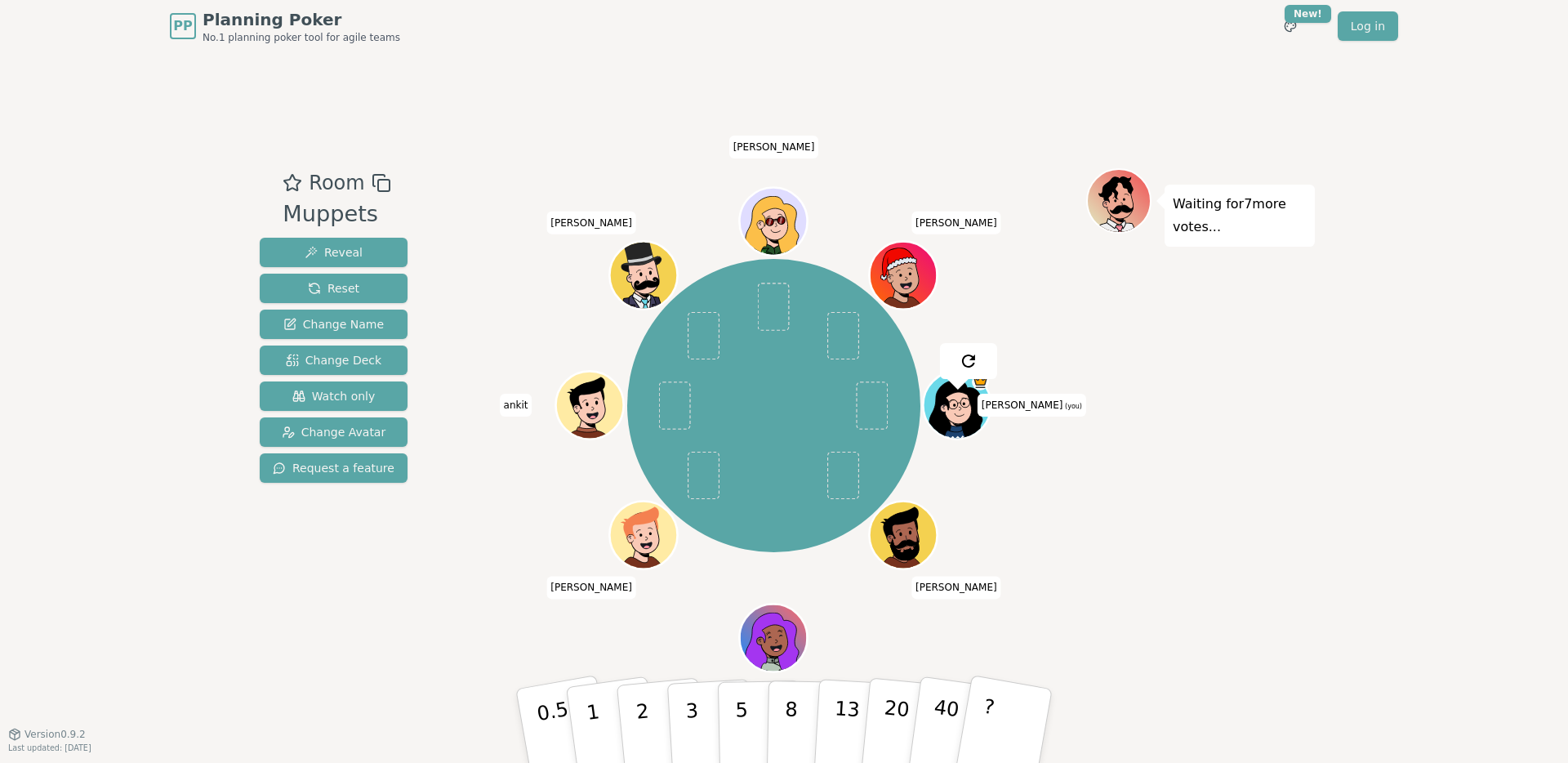
click at [502, 128] on div "Room Muppets Reveal Reset Change Name Change Deck Watch only Change Avatar Requ…" at bounding box center [784, 393] width 1061 height 682
click at [481, 159] on div "Room Muppets Reveal Reset Change Name Change Deck Watch only Change Avatar Requ…" at bounding box center [784, 393] width 1061 height 682
click at [1031, 115] on div "Room Muppets Reveal Reset Change Name Change Deck Watch only Change Avatar Requ…" at bounding box center [784, 393] width 1061 height 682
click at [1039, 66] on div "Room Muppets Reveal Reset Change Name Change Deck Watch only Change Avatar Requ…" at bounding box center [784, 393] width 1061 height 682
click at [1097, 68] on div "Room Muppets Reveal Reset Change Name Change Deck Watch only Change Avatar Requ…" at bounding box center [784, 393] width 1061 height 682
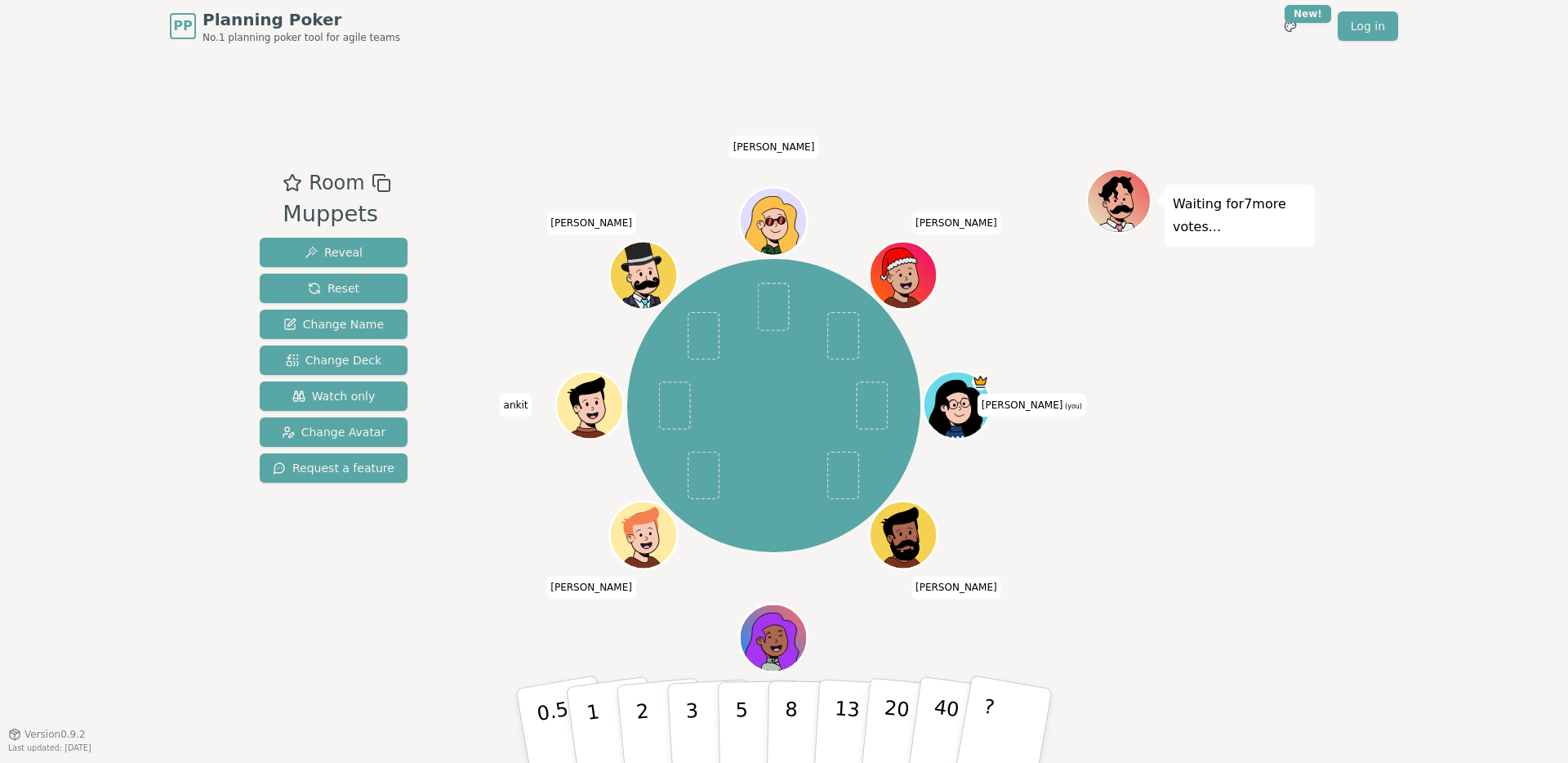
click at [1219, 73] on div "Room Muppets Reveal Reset Change Name Change Deck Watch only Change Avatar Requ…" at bounding box center [784, 393] width 1061 height 682
